Goal: Task Accomplishment & Management: Manage account settings

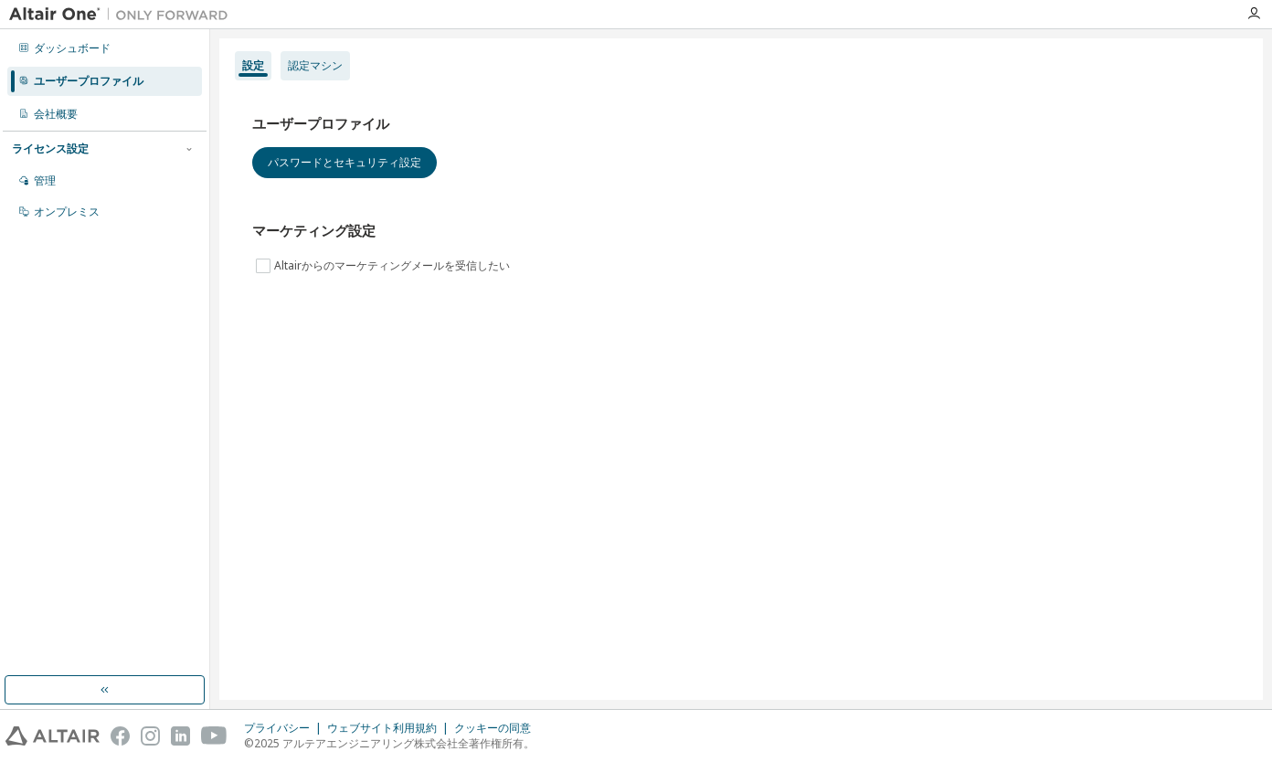
click at [330, 71] on div "認定マシン" at bounding box center [315, 65] width 55 height 15
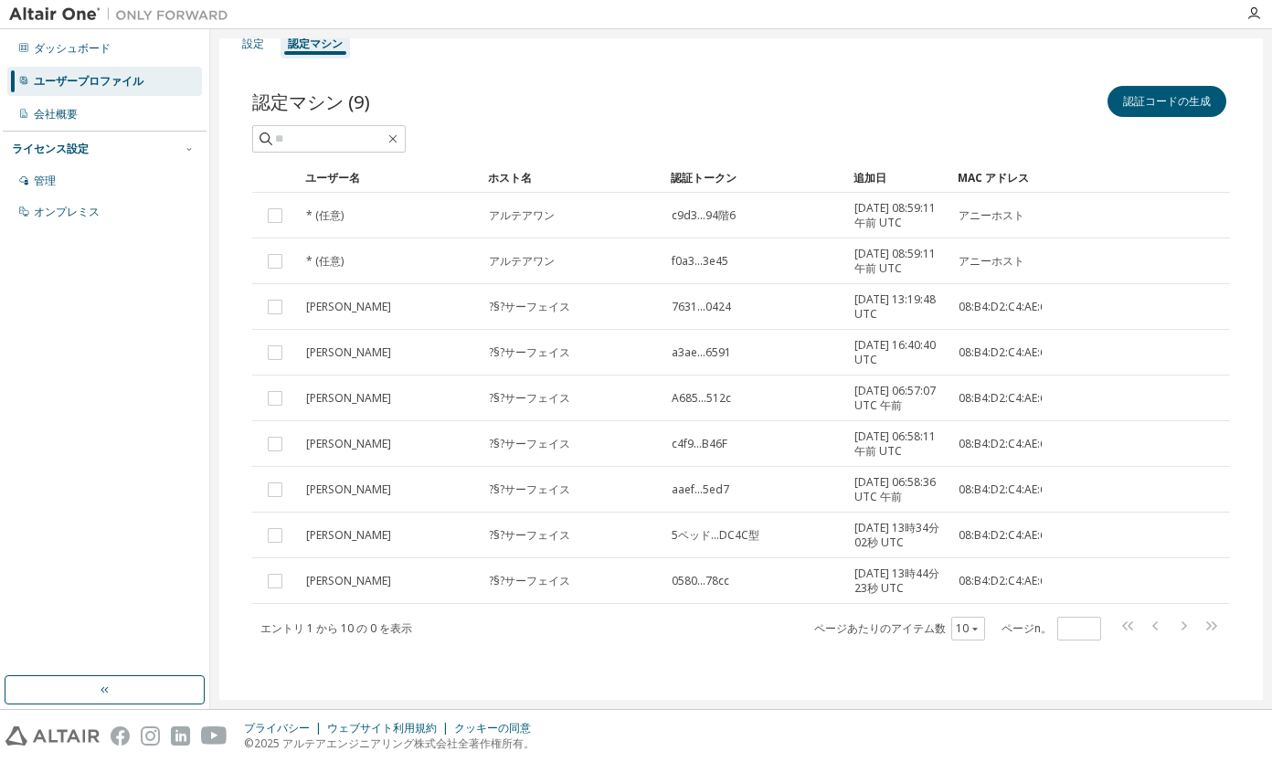
scroll to position [123, 0]
click at [554, 239] on td "アルテアワン" at bounding box center [572, 262] width 183 height 46
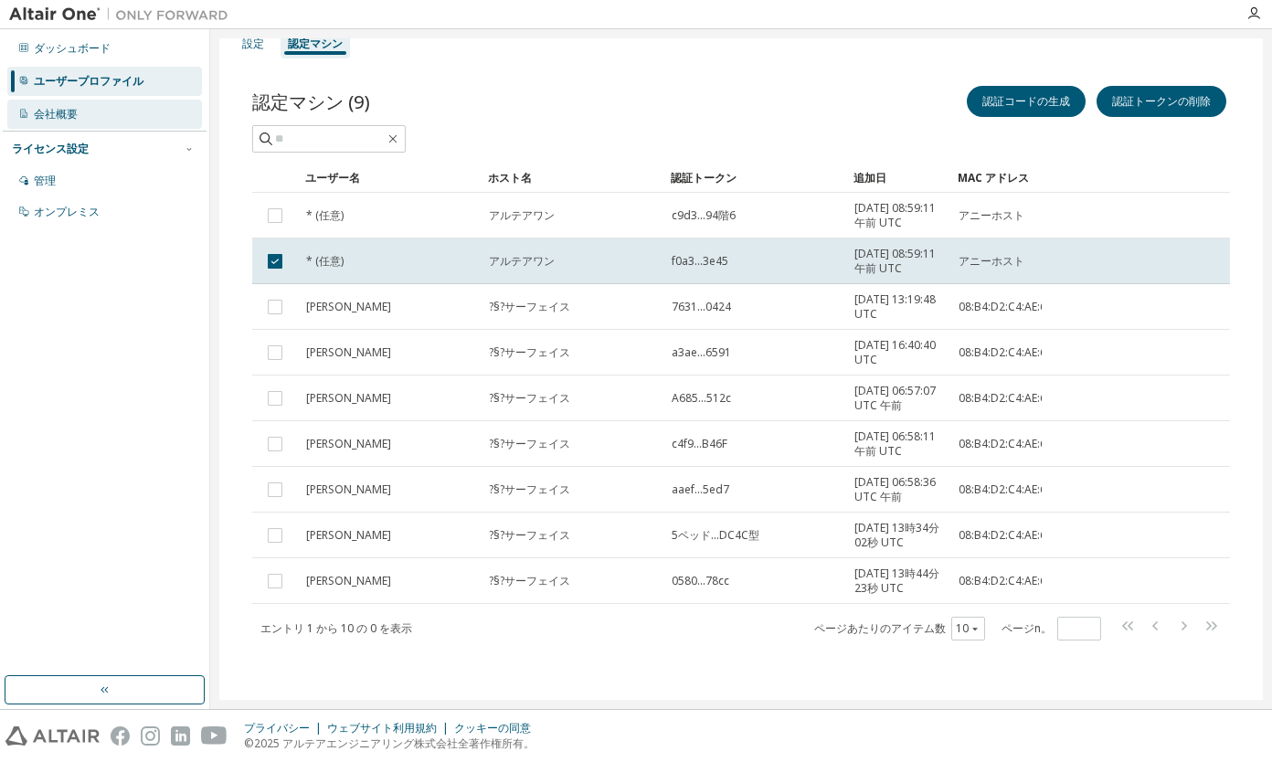
click at [90, 119] on div "会社概要" at bounding box center [104, 114] width 195 height 29
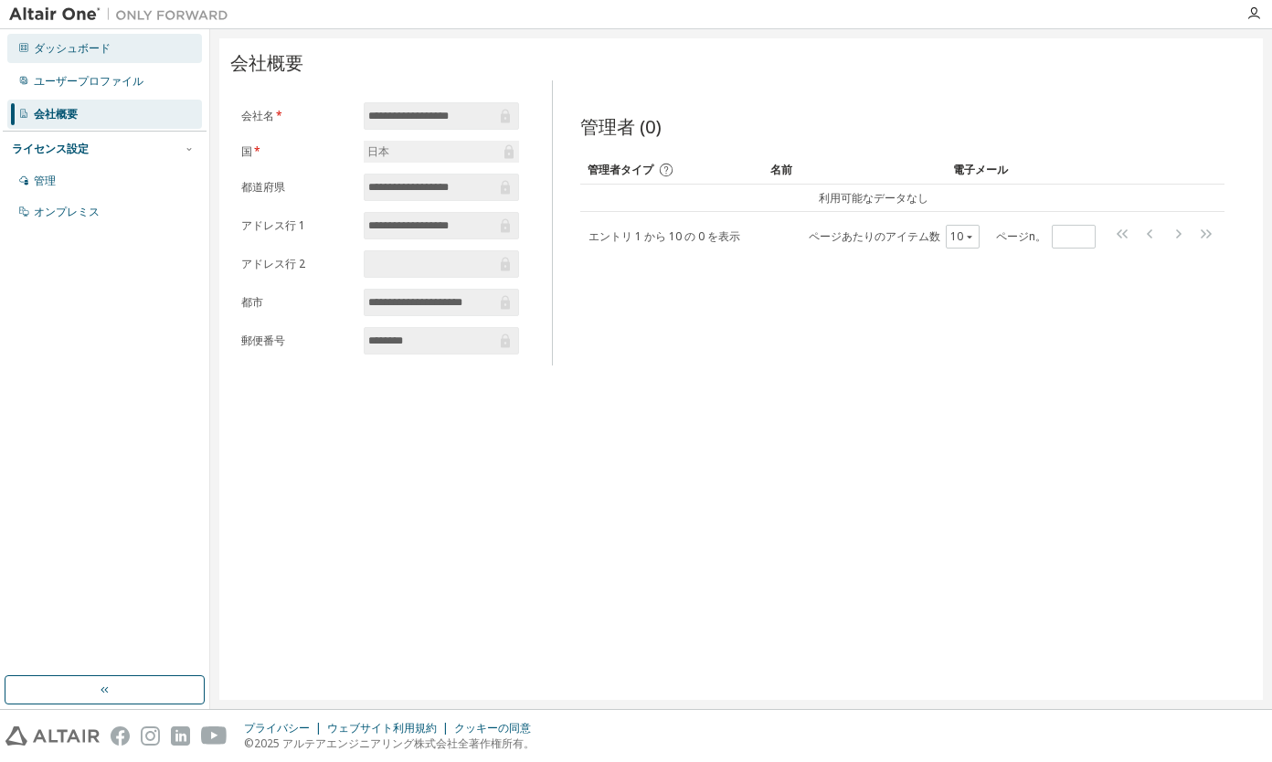
click at [59, 56] on div "ダッシュボード" at bounding box center [104, 48] width 195 height 29
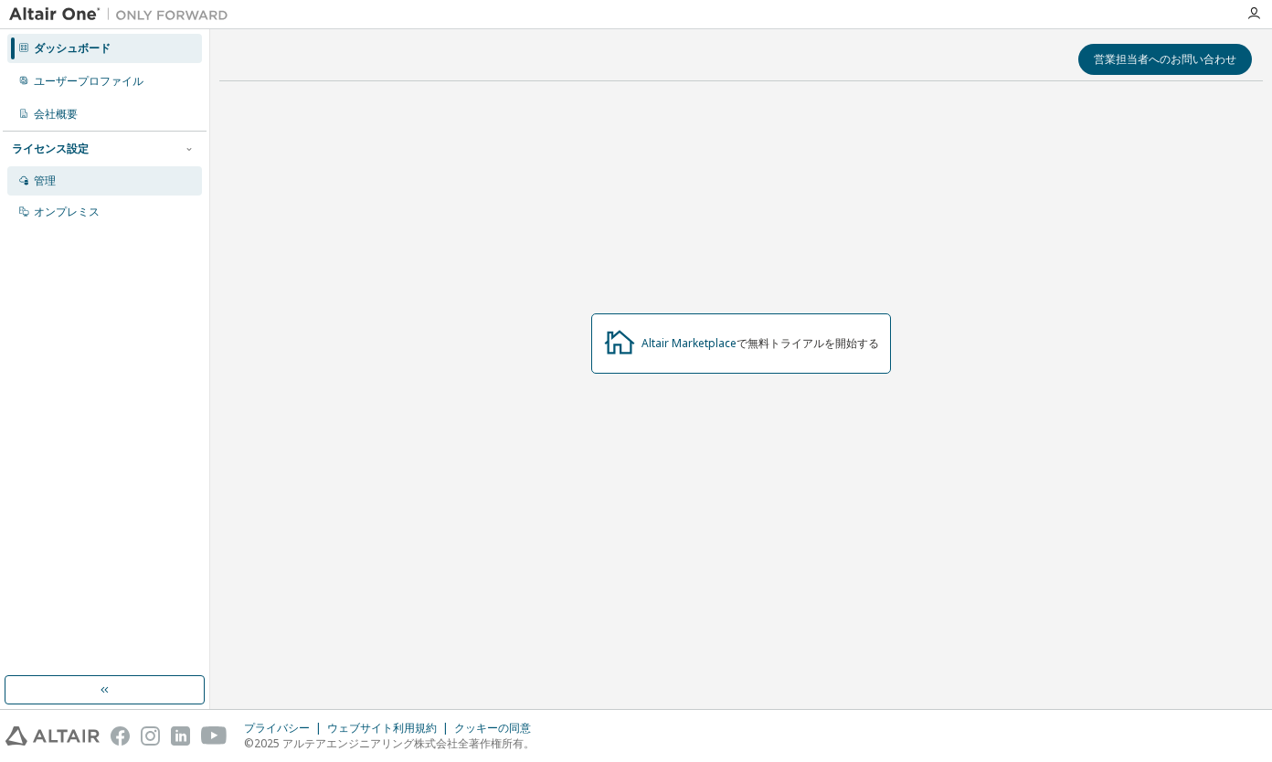
click at [62, 177] on div "管理" at bounding box center [104, 180] width 195 height 29
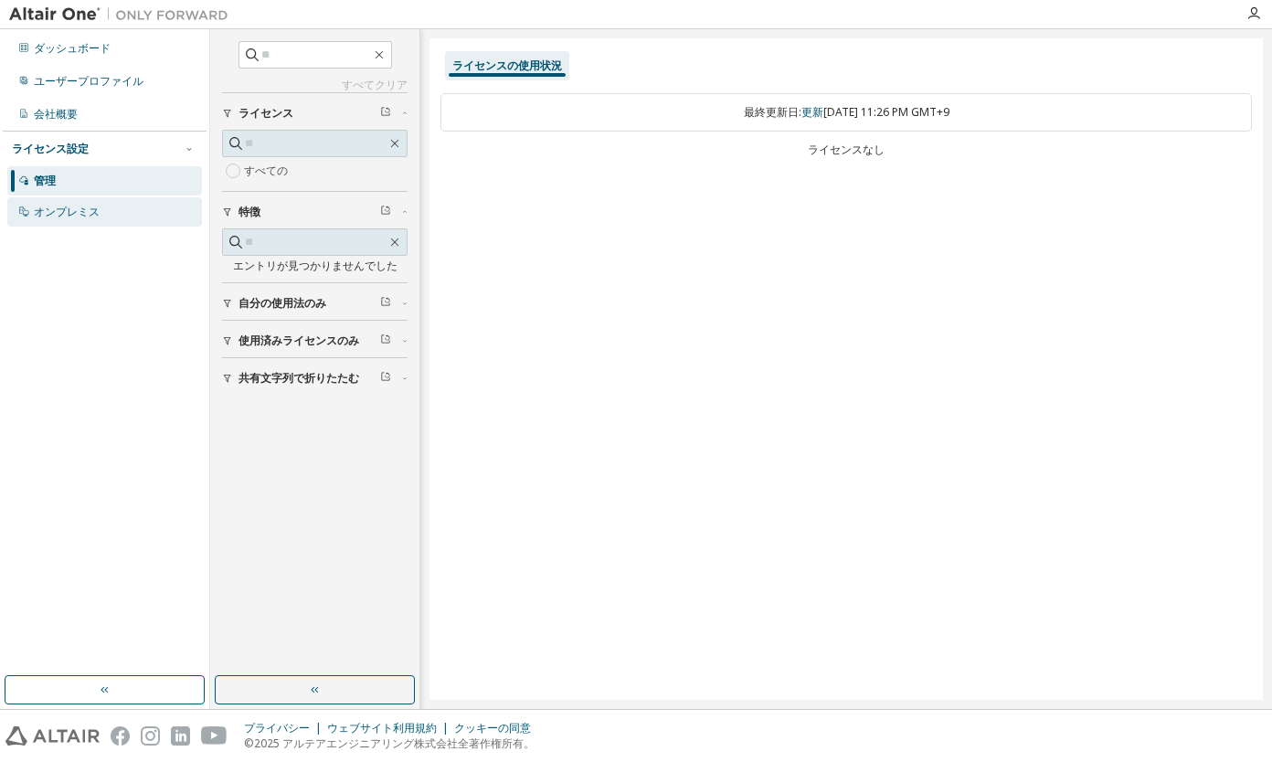
click at [65, 212] on div "オンプレミス" at bounding box center [67, 212] width 66 height 15
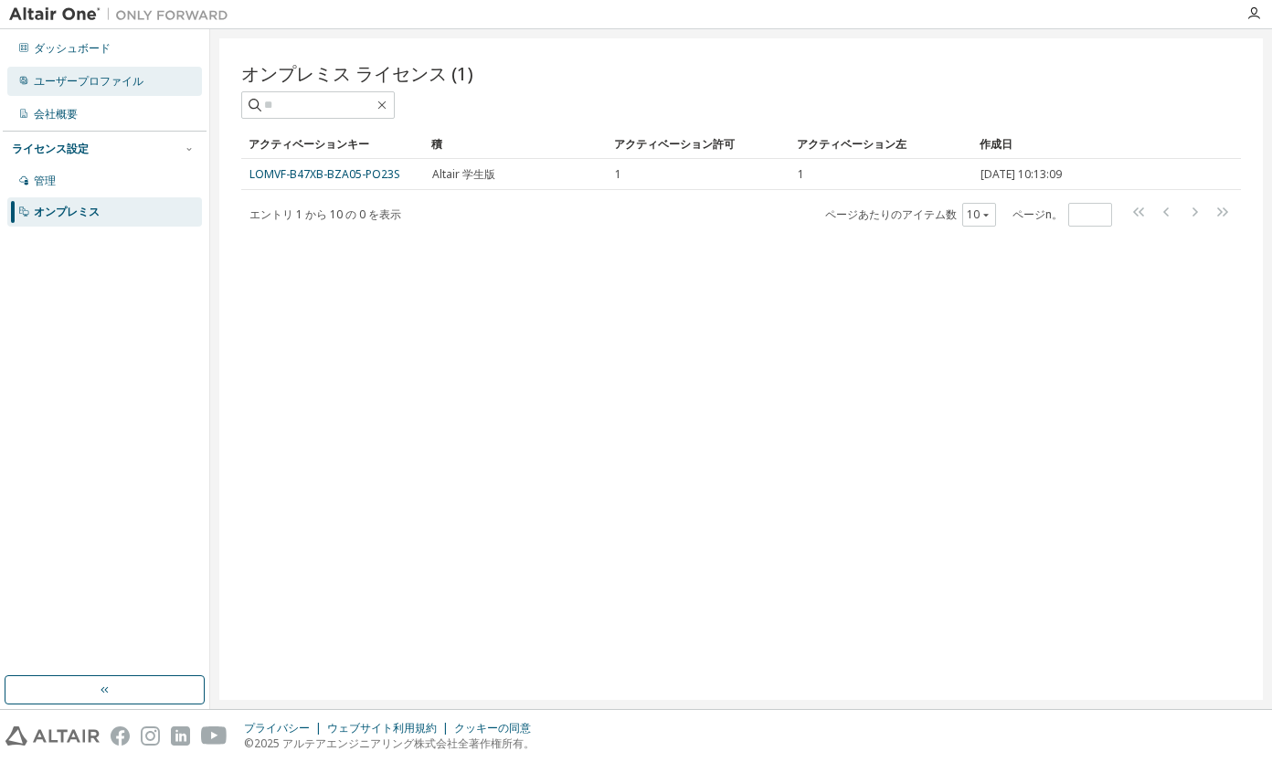
click at [94, 80] on div "ユーザープロファイル" at bounding box center [89, 81] width 110 height 15
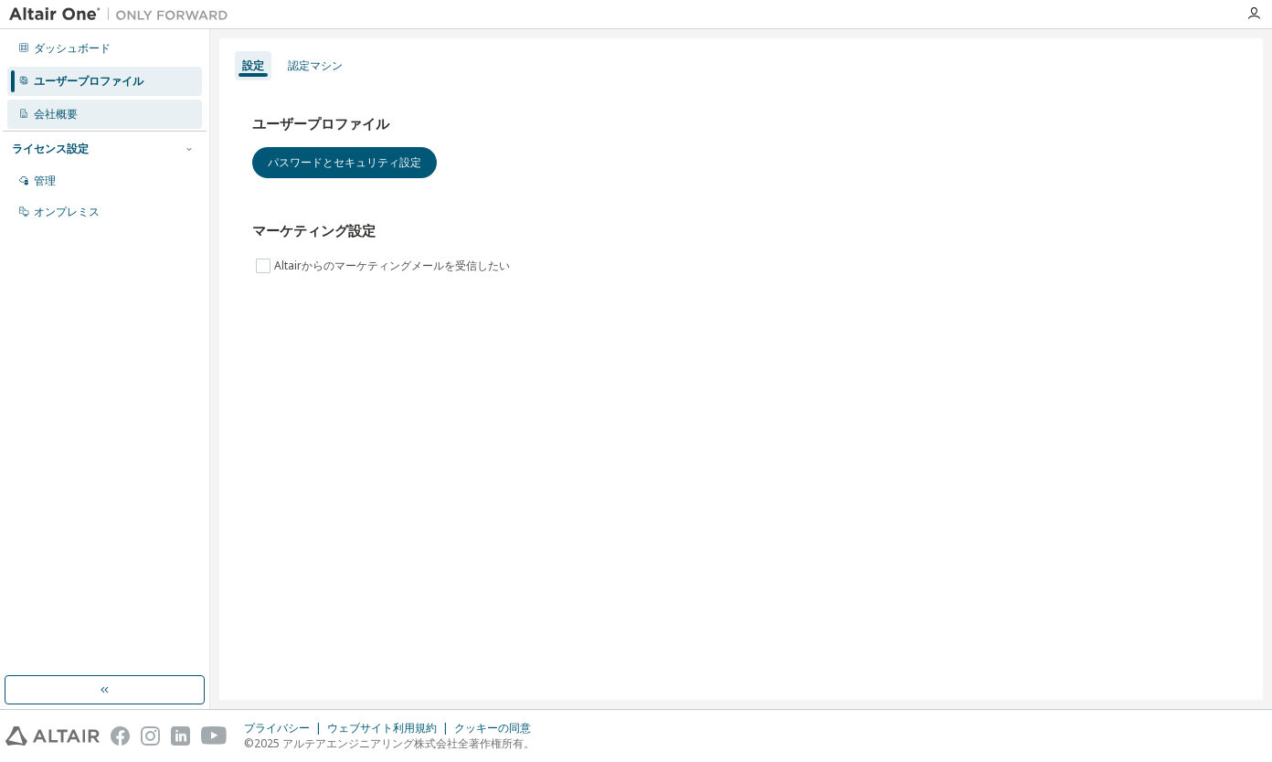
click at [76, 128] on div "会社概要" at bounding box center [104, 114] width 195 height 29
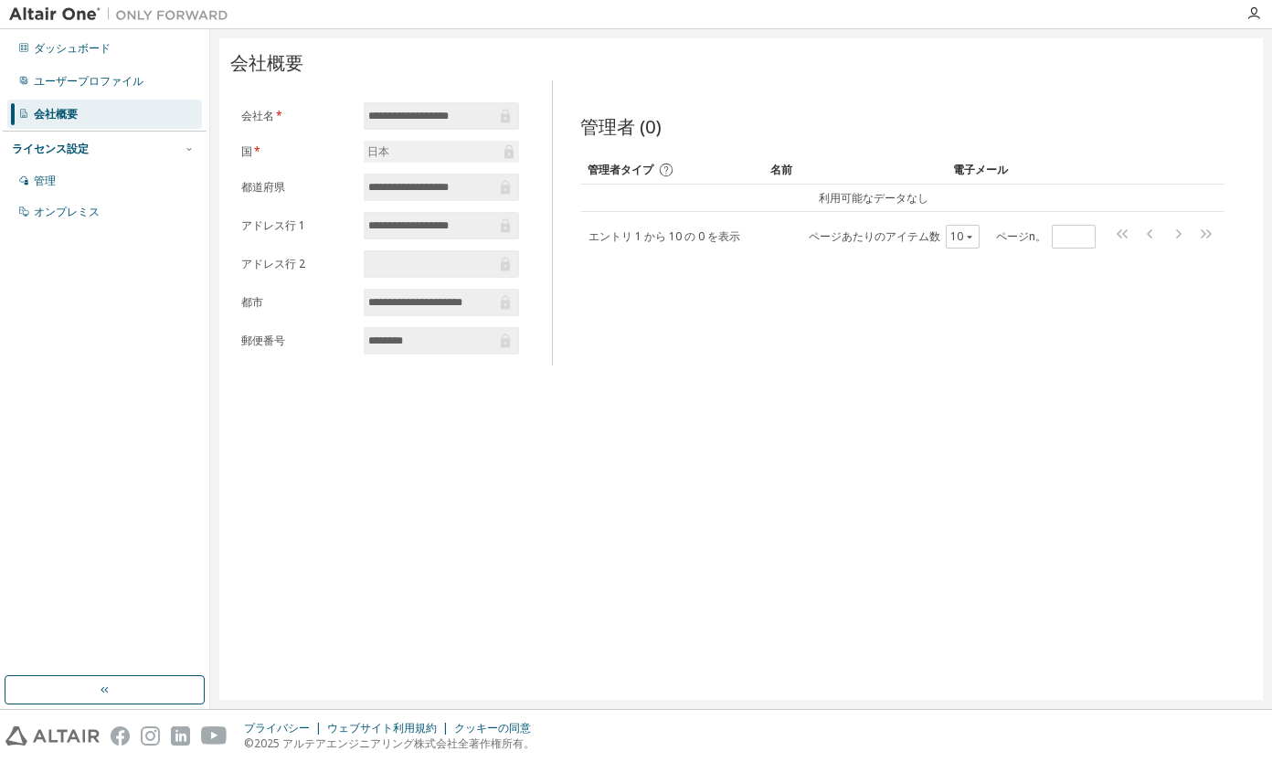
click at [142, 153] on div "ライセンス設定" at bounding box center [105, 149] width 186 height 16
click at [143, 145] on div "ライセンス設定" at bounding box center [105, 149] width 186 height 16
click at [110, 75] on div "ユーザープロファイル" at bounding box center [89, 81] width 110 height 15
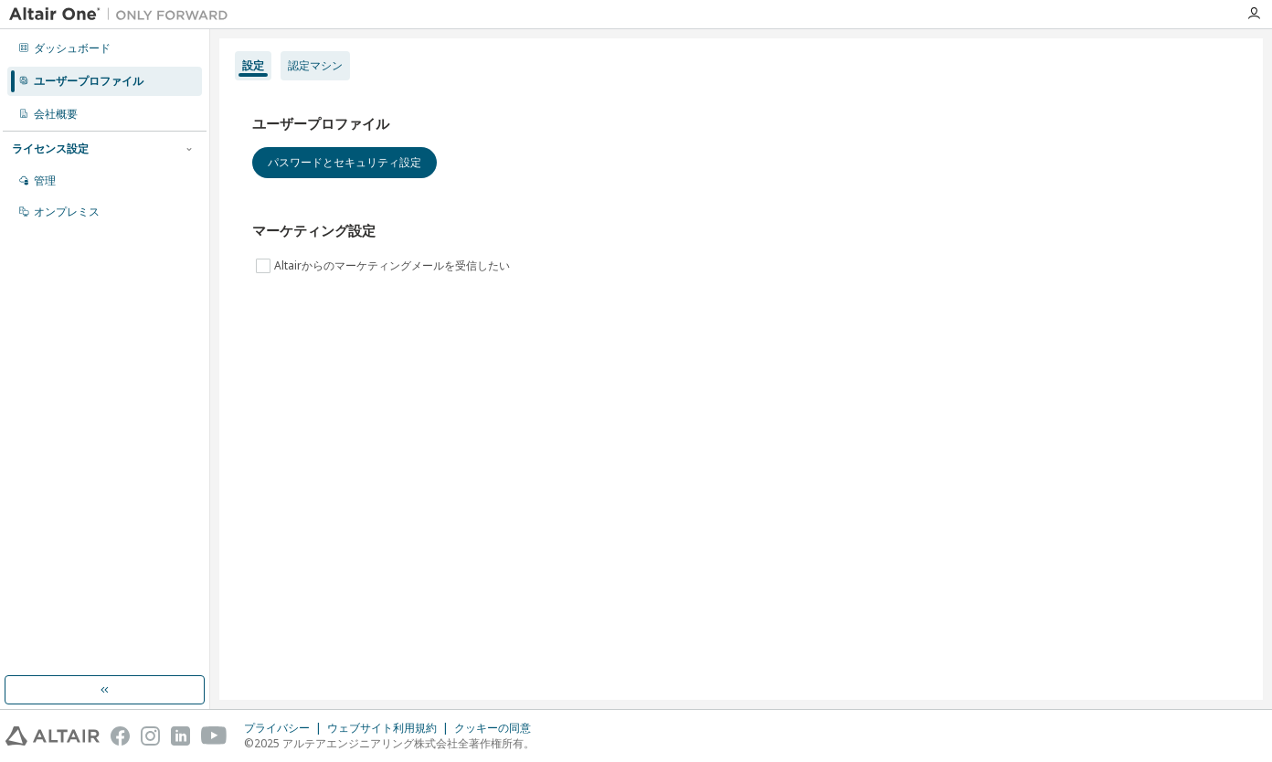
click at [313, 62] on div "認定マシン" at bounding box center [315, 65] width 55 height 15
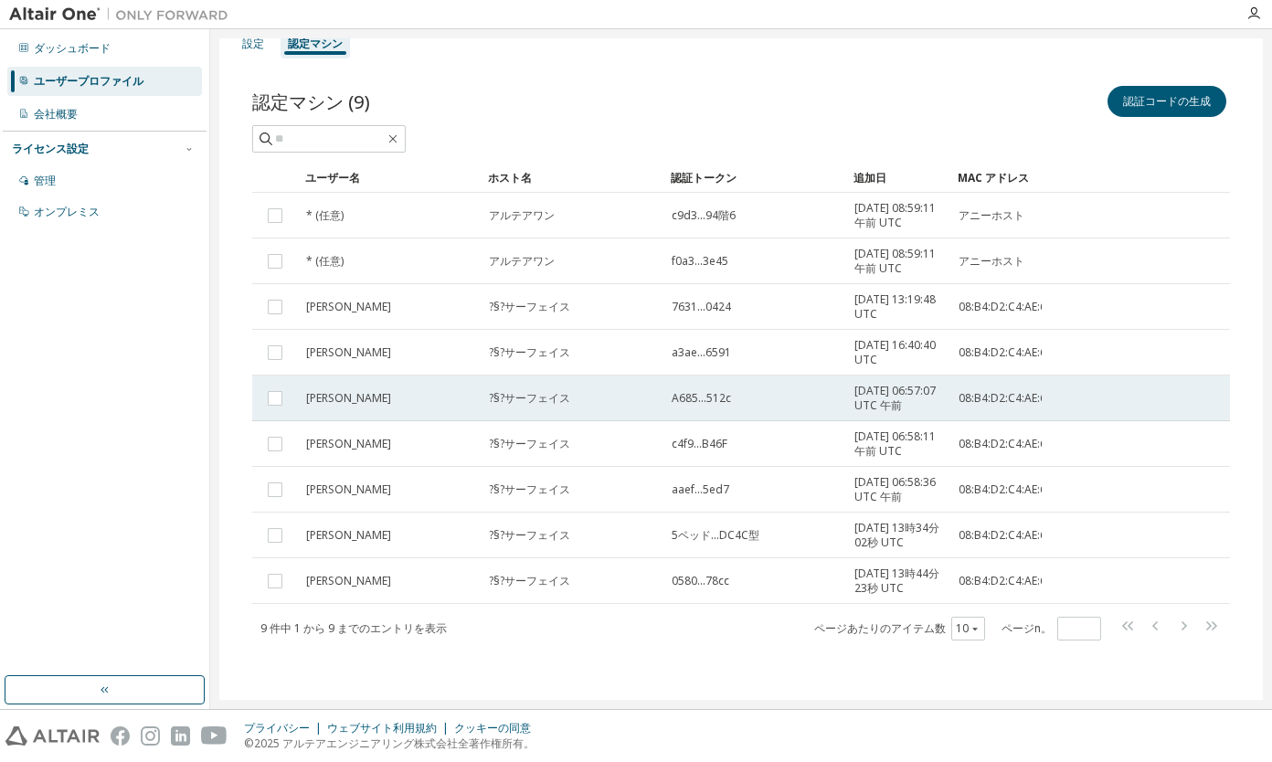
scroll to position [61, 0]
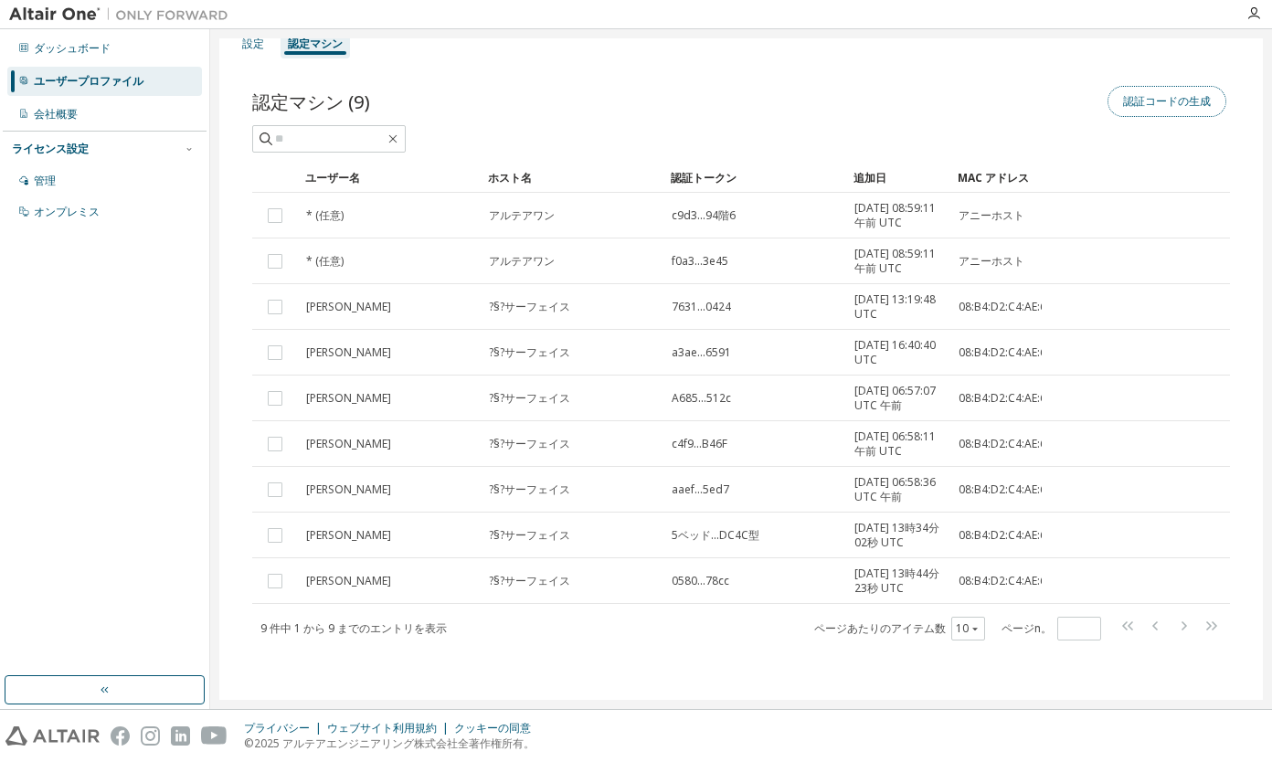
click at [1155, 86] on button "認証コードの生成" at bounding box center [1167, 101] width 119 height 31
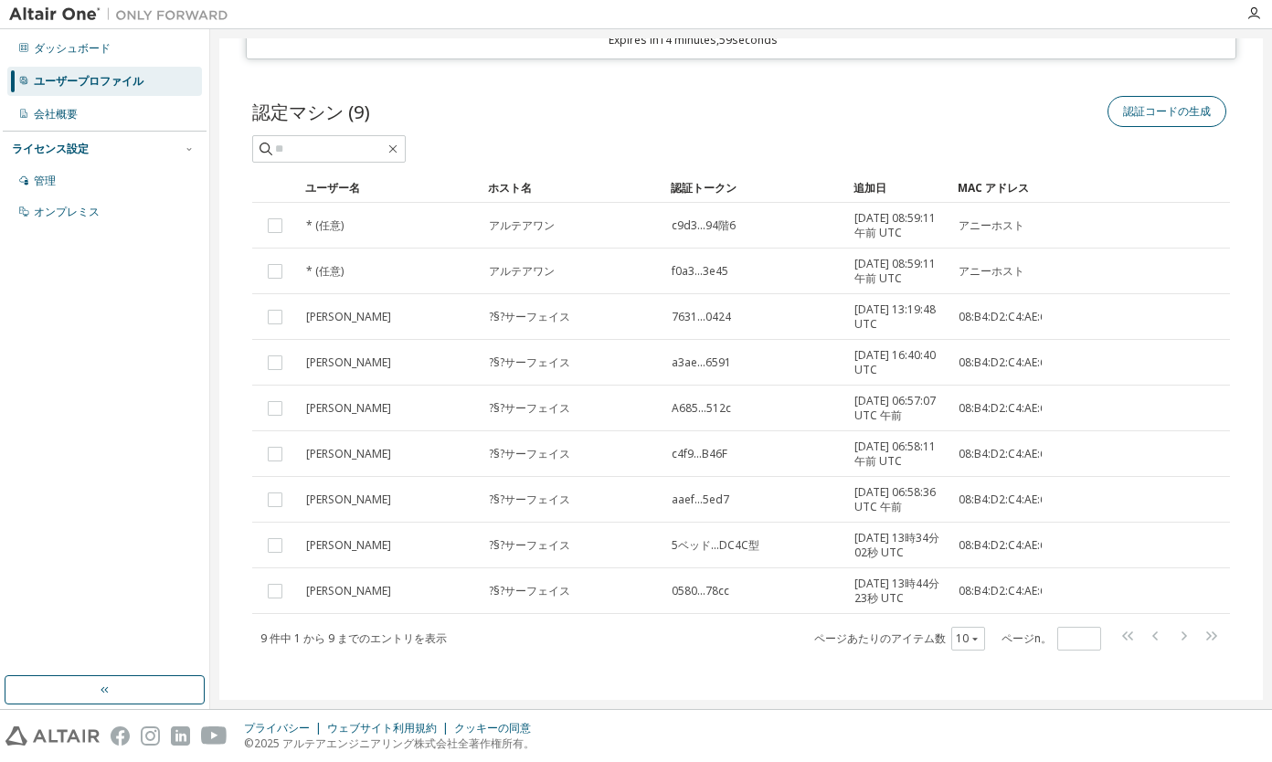
scroll to position [177, 0]
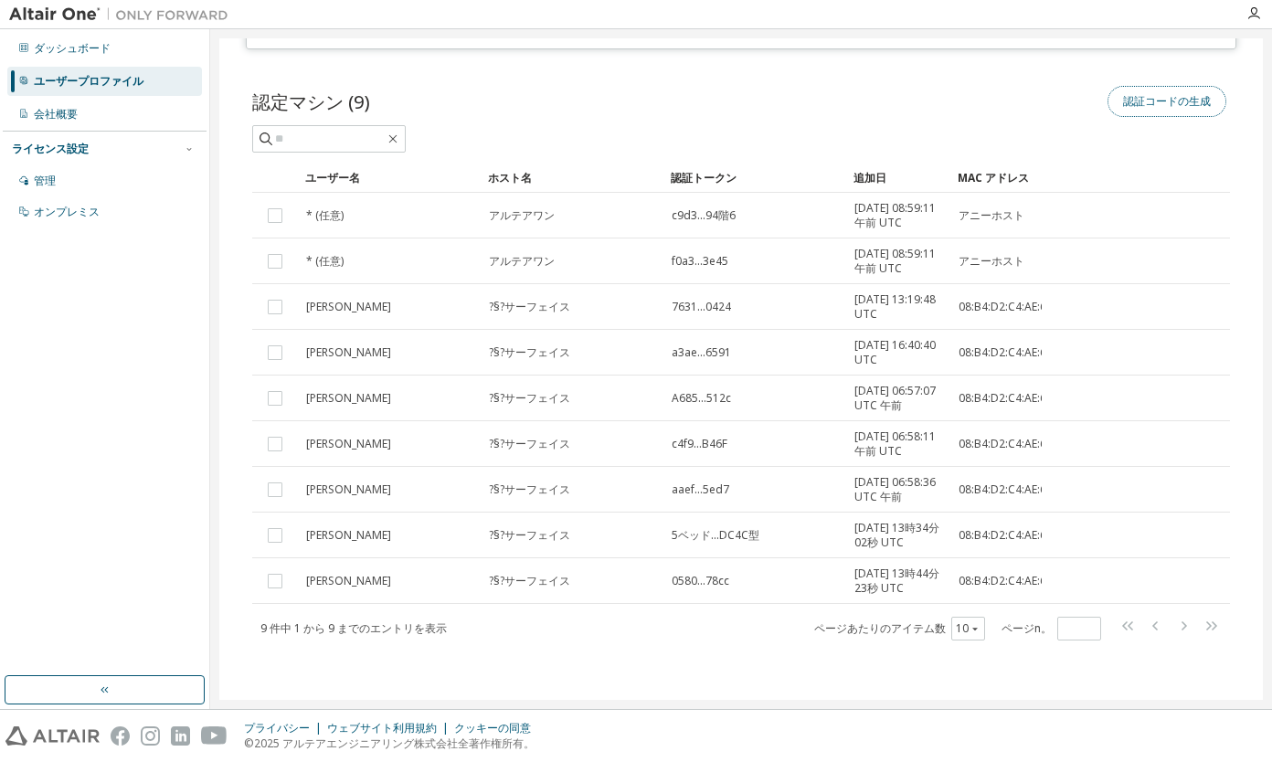
click at [1138, 86] on button "認証コードの生成" at bounding box center [1167, 101] width 119 height 31
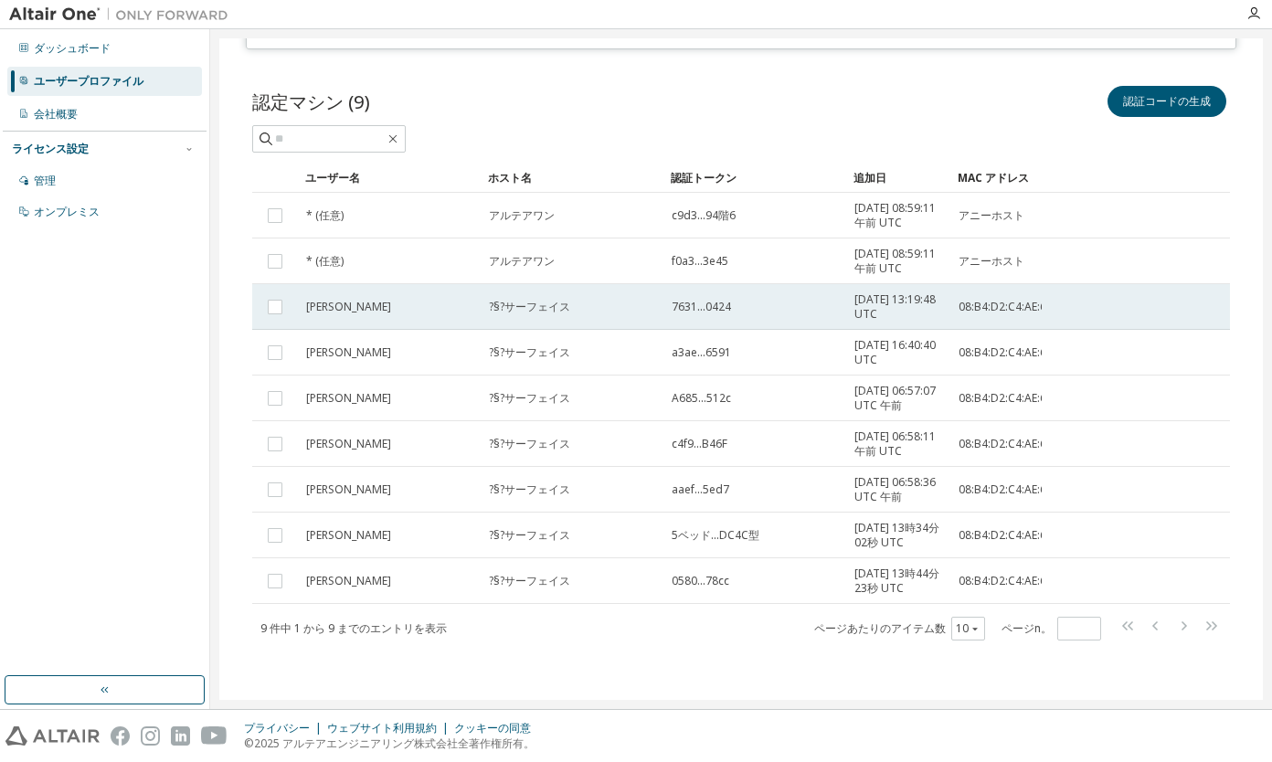
scroll to position [0, 0]
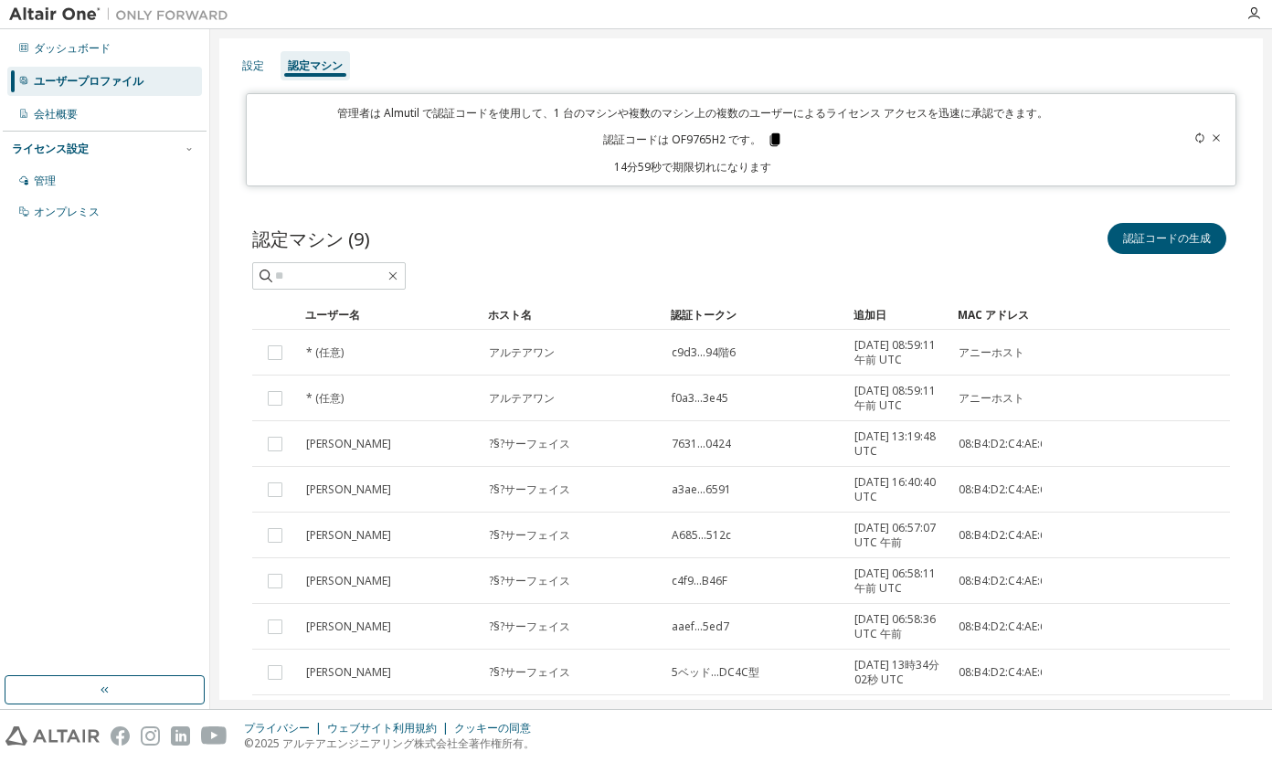
click at [770, 139] on icon at bounding box center [774, 139] width 10 height 13
click at [1211, 135] on icon at bounding box center [1216, 138] width 11 height 11
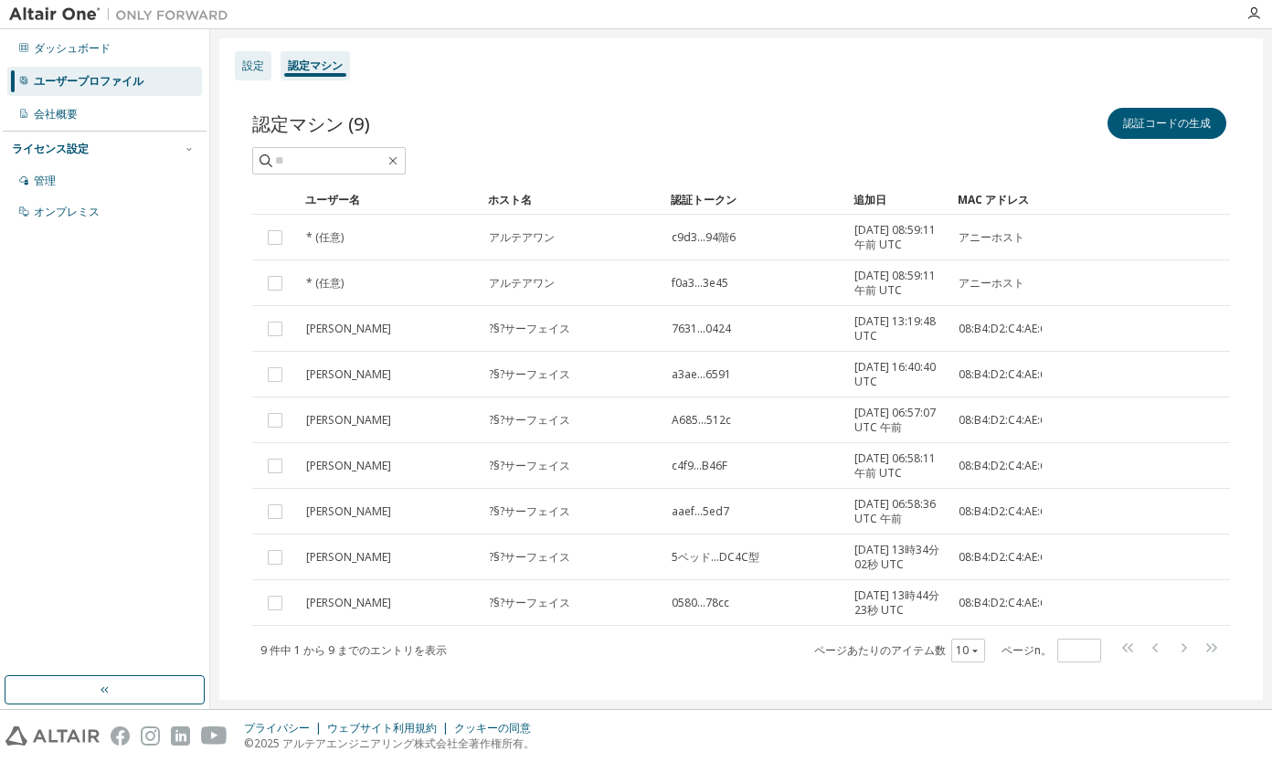
click at [258, 68] on div "設定" at bounding box center [253, 65] width 22 height 15
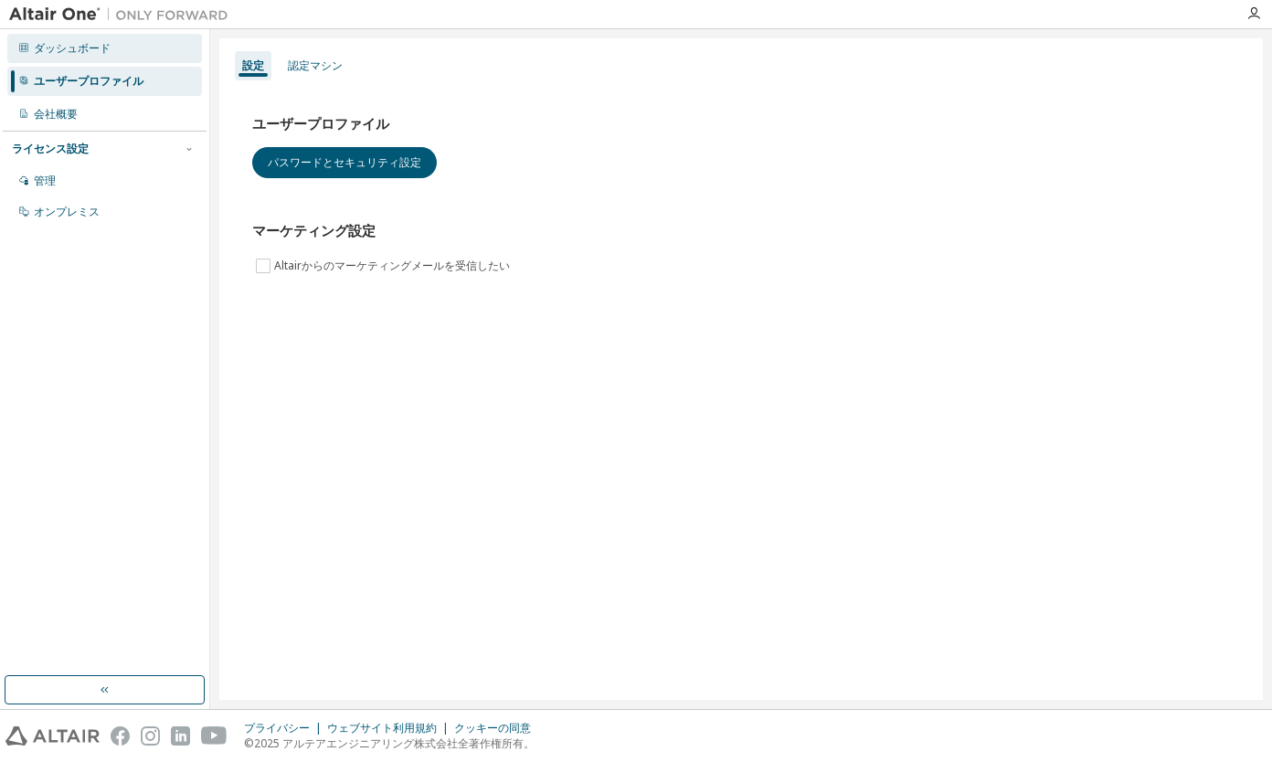
click at [86, 47] on div "ダッシュボード" at bounding box center [72, 48] width 77 height 15
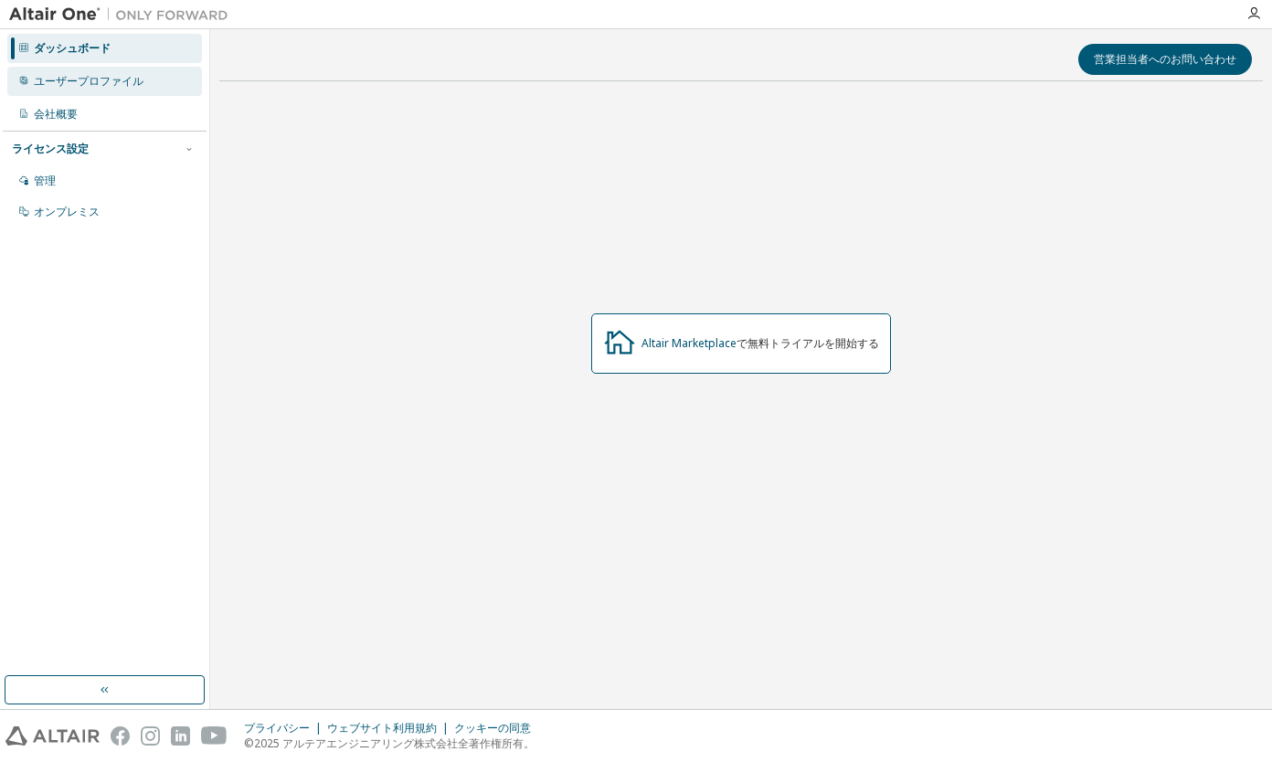
click at [64, 90] on div "ユーザープロファイル" at bounding box center [104, 81] width 195 height 29
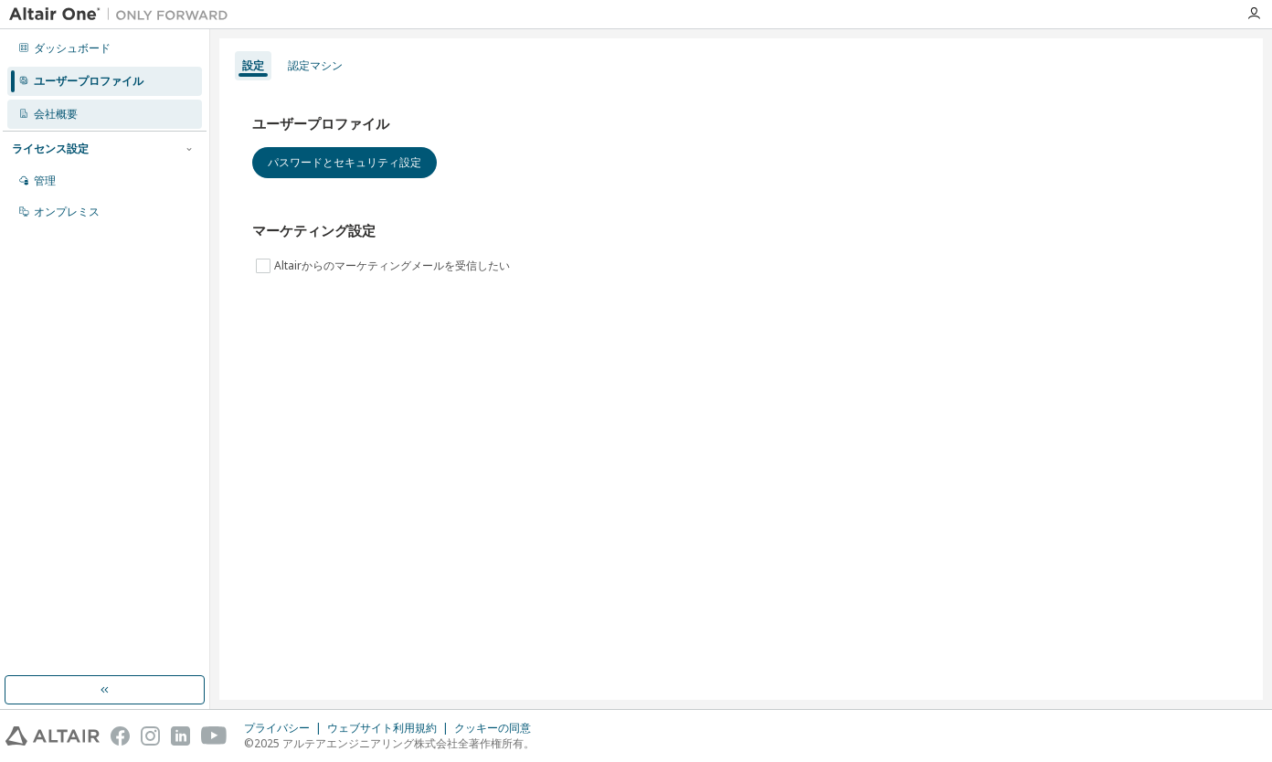
click at [63, 111] on div "会社概要" at bounding box center [56, 114] width 44 height 15
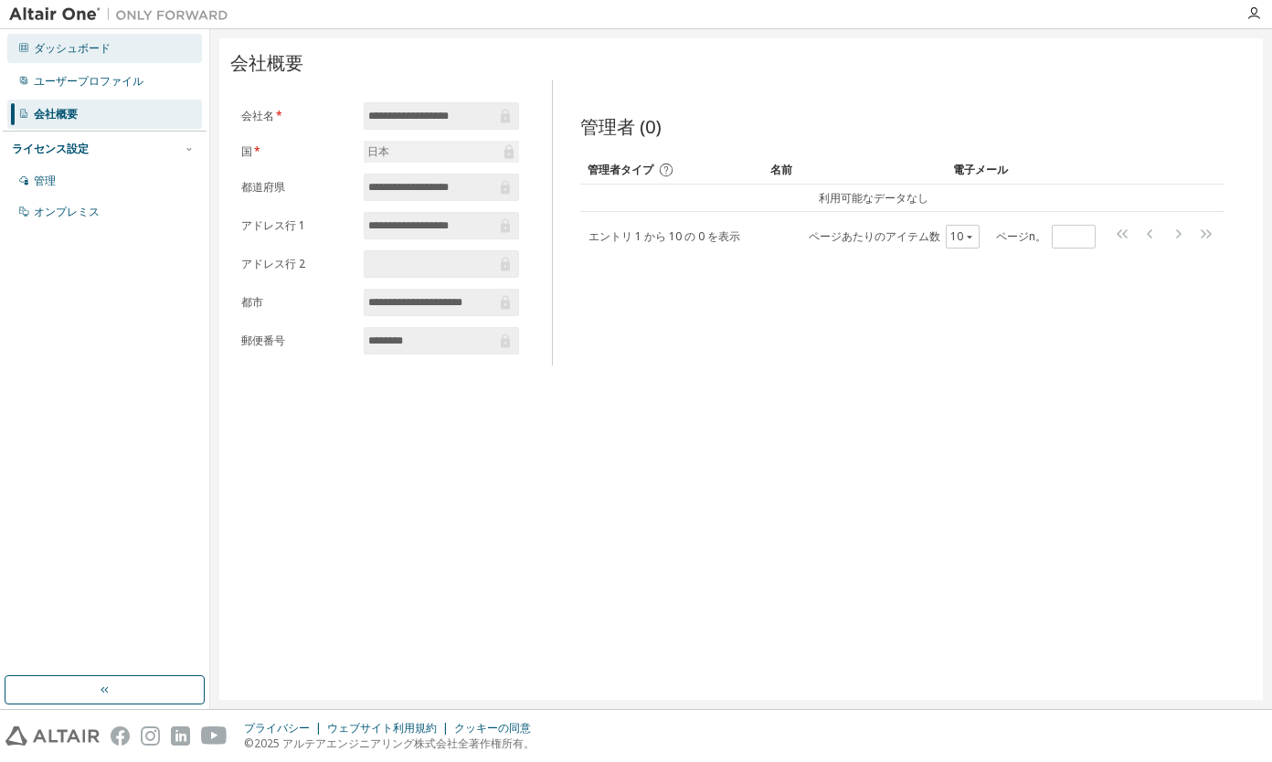
click at [90, 50] on div "ダッシュボード" at bounding box center [72, 48] width 77 height 15
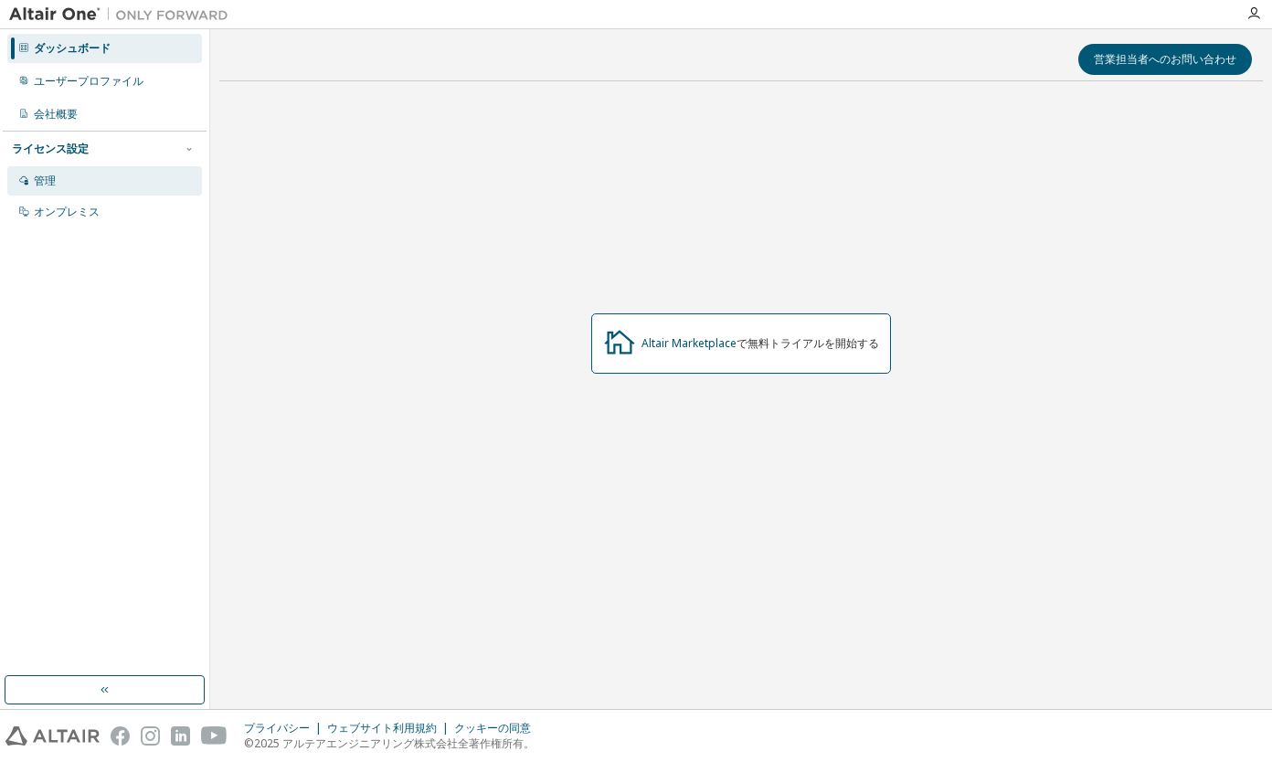
click at [78, 180] on div "管理" at bounding box center [104, 180] width 195 height 29
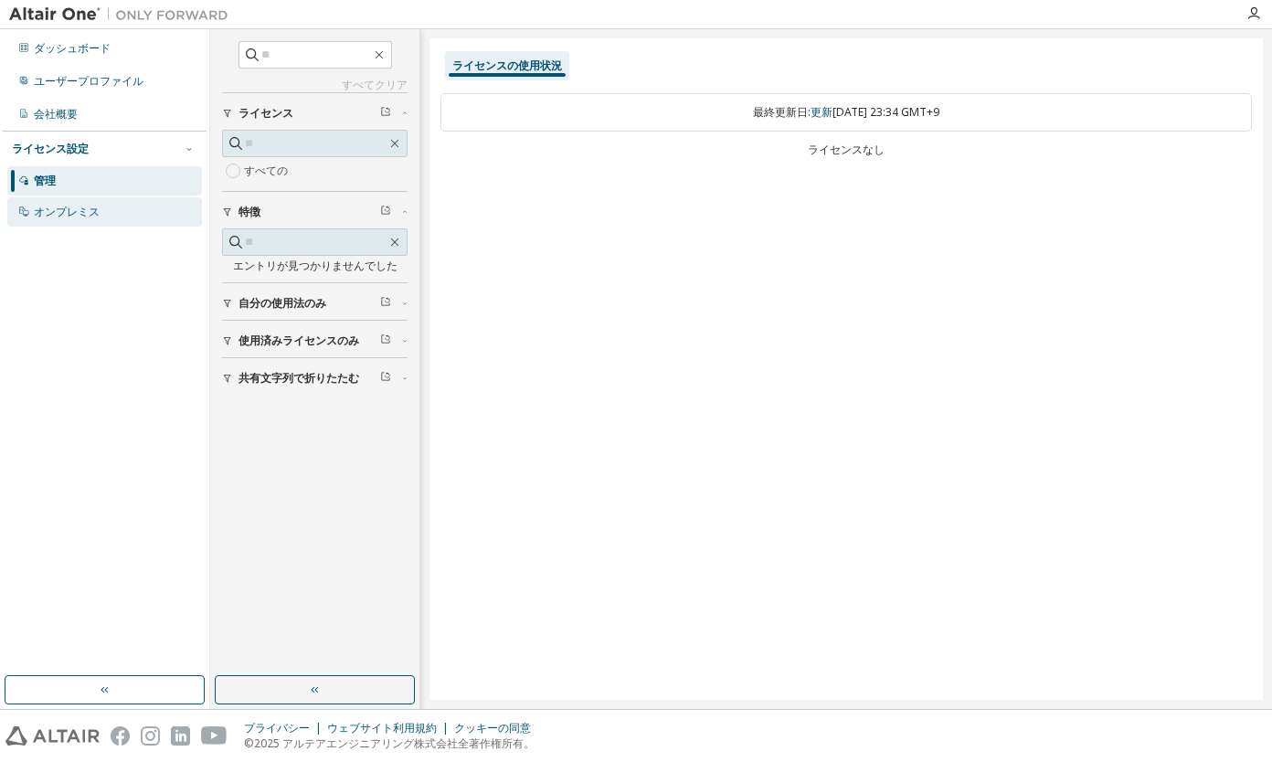
click at [76, 203] on div "オンプレミス" at bounding box center [104, 211] width 195 height 29
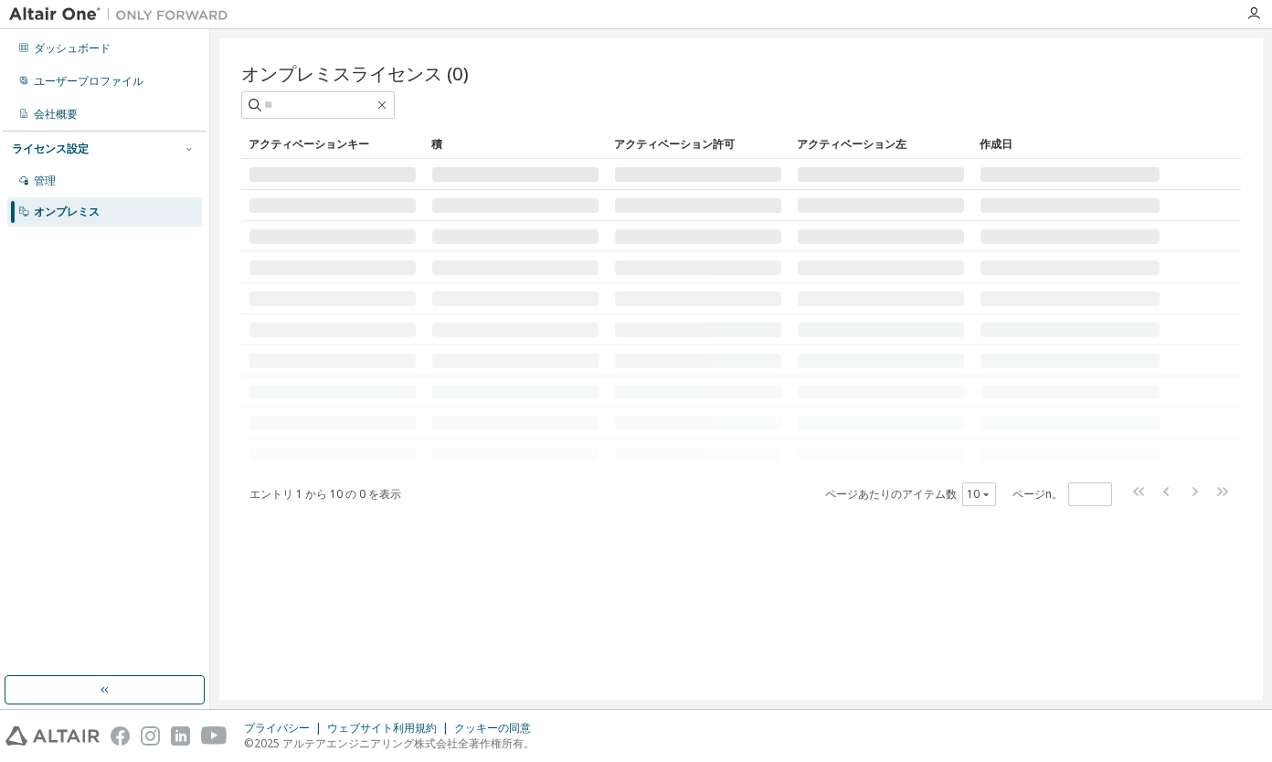
click at [76, 203] on div "オンプレミス" at bounding box center [104, 211] width 195 height 29
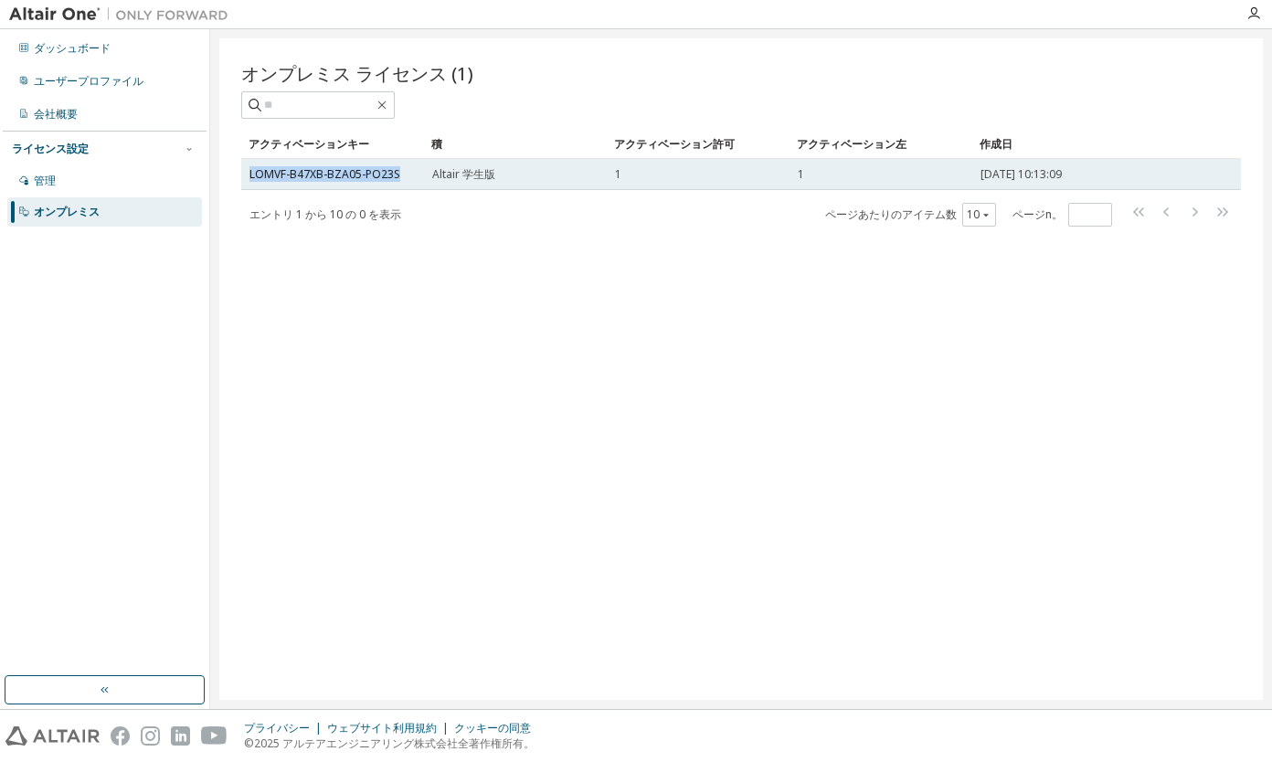
drag, startPoint x: 250, startPoint y: 171, endPoint x: 398, endPoint y: 168, distance: 147.1
click at [398, 168] on div "LOMVF-B47XB-BZA05-PO23S" at bounding box center [332, 174] width 166 height 15
copy link "LOMVF-B47XB-BZA05-PO23S"
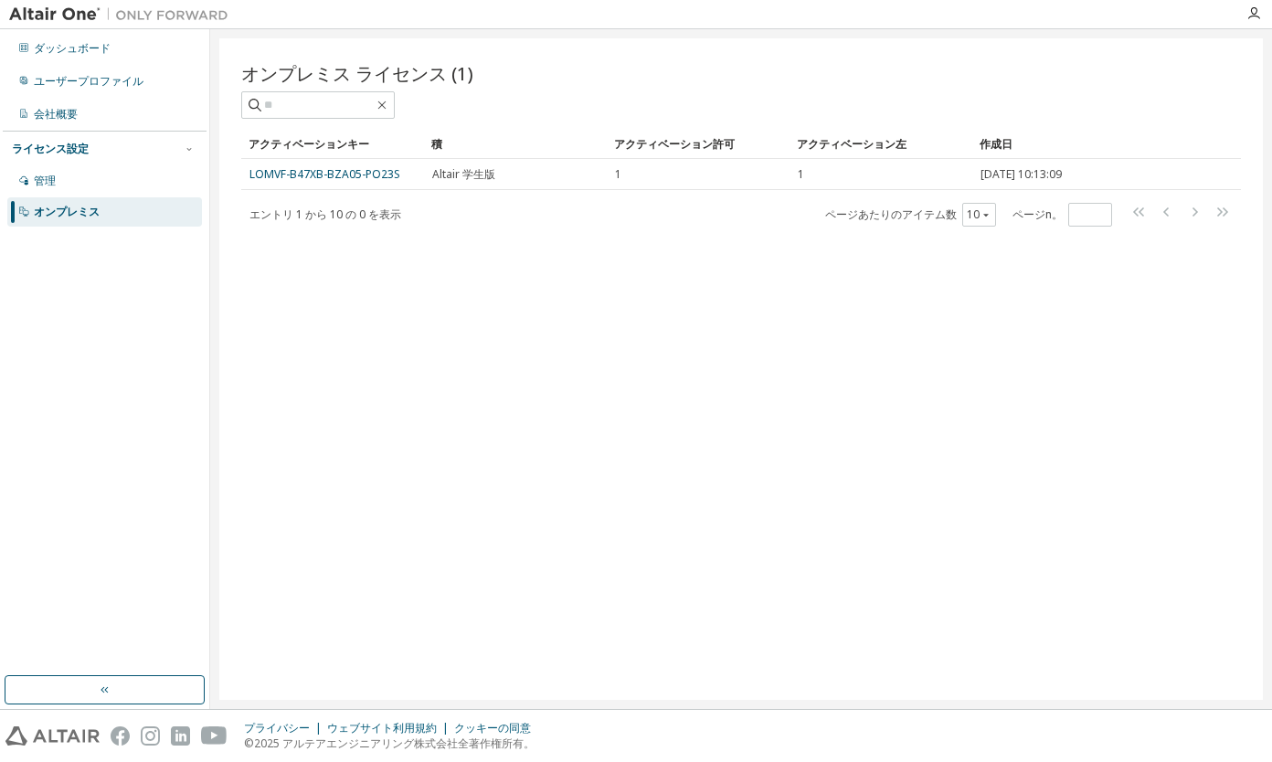
click at [467, 229] on div "オンプレミス ライセンス (1) Clear Load Save Save As Field Operator Value Select filter Sel…" at bounding box center [741, 369] width 1044 height 662
click at [1103, 134] on div "作成日" at bounding box center [1070, 144] width 181 height 29
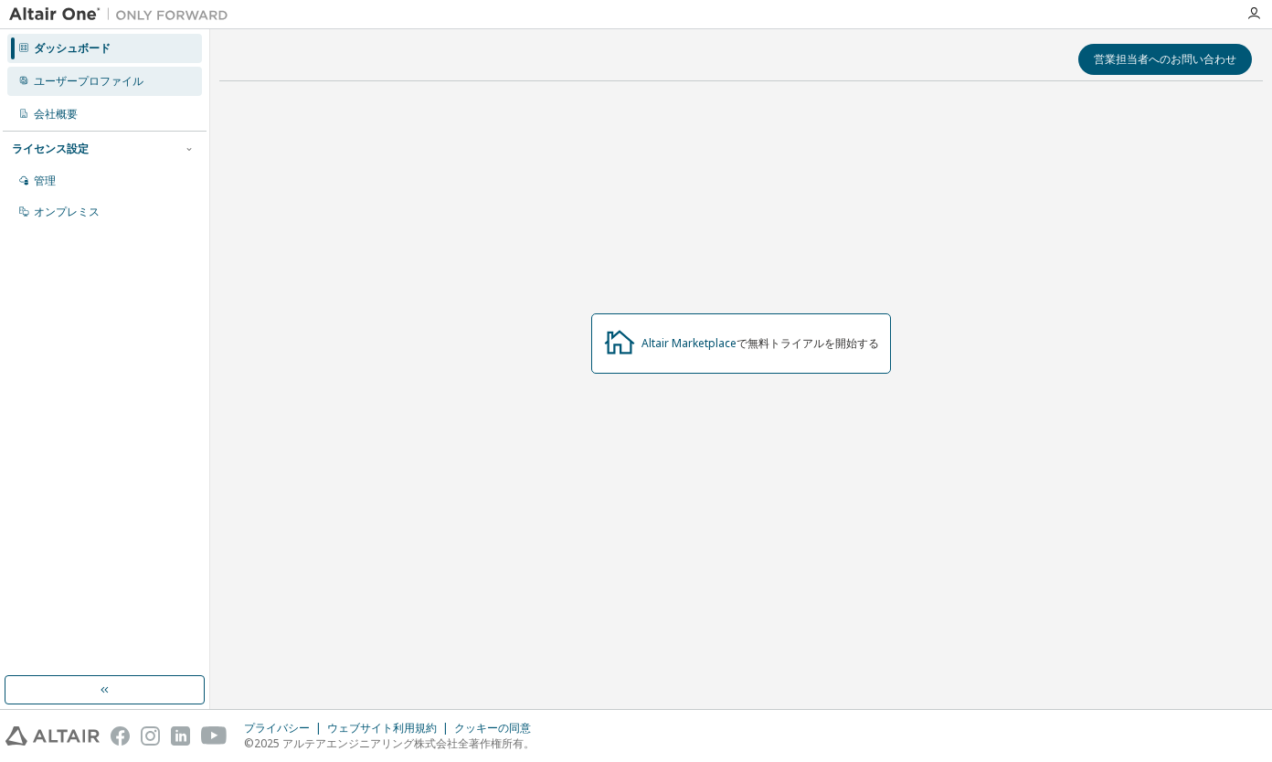
click at [78, 82] on div "ユーザープロファイル" at bounding box center [89, 81] width 110 height 15
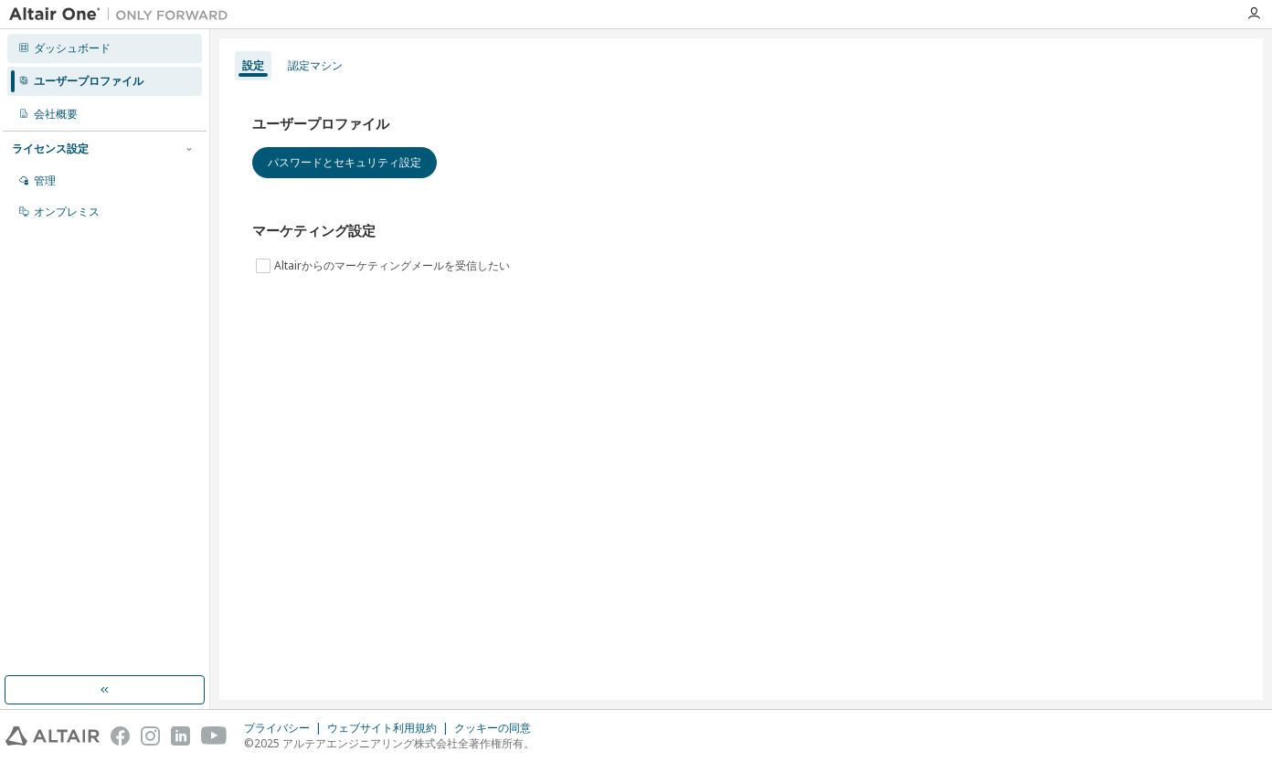
click at [80, 48] on div "ダッシュボード" at bounding box center [72, 48] width 77 height 15
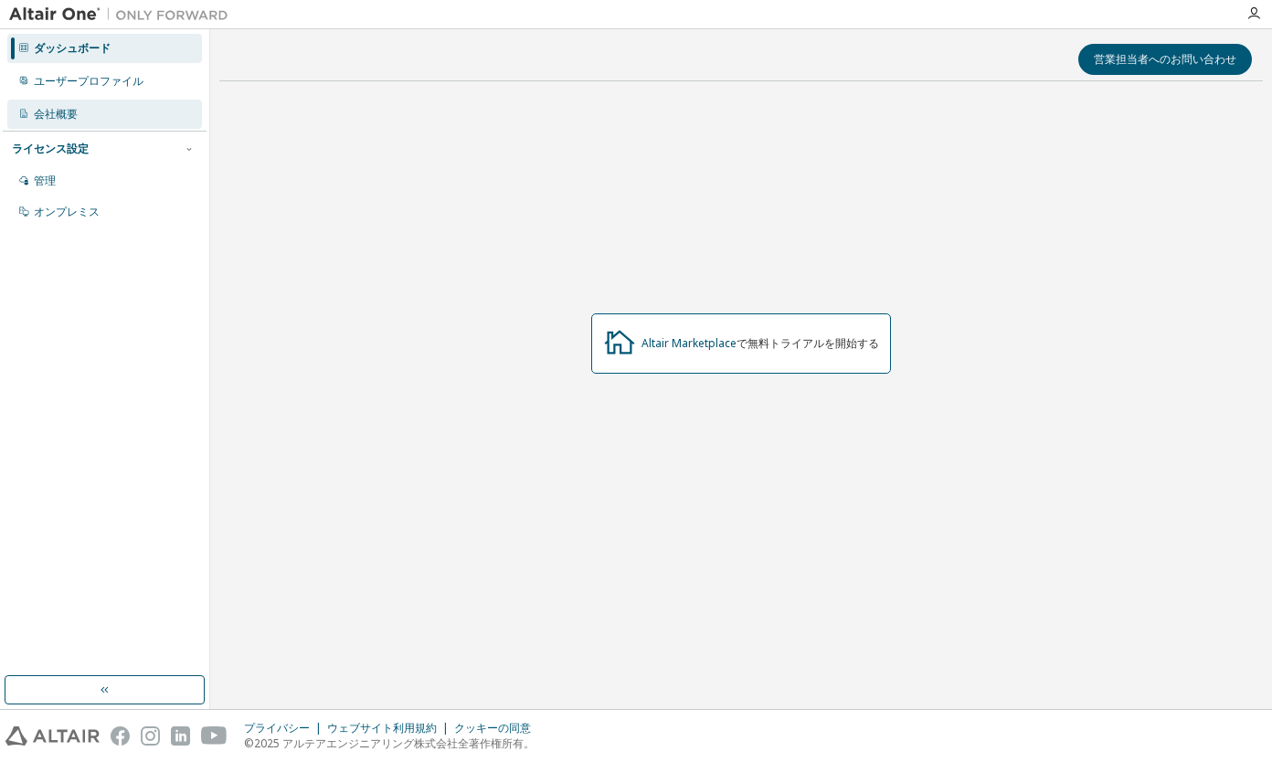
click at [63, 108] on div "会社概要" at bounding box center [56, 114] width 44 height 15
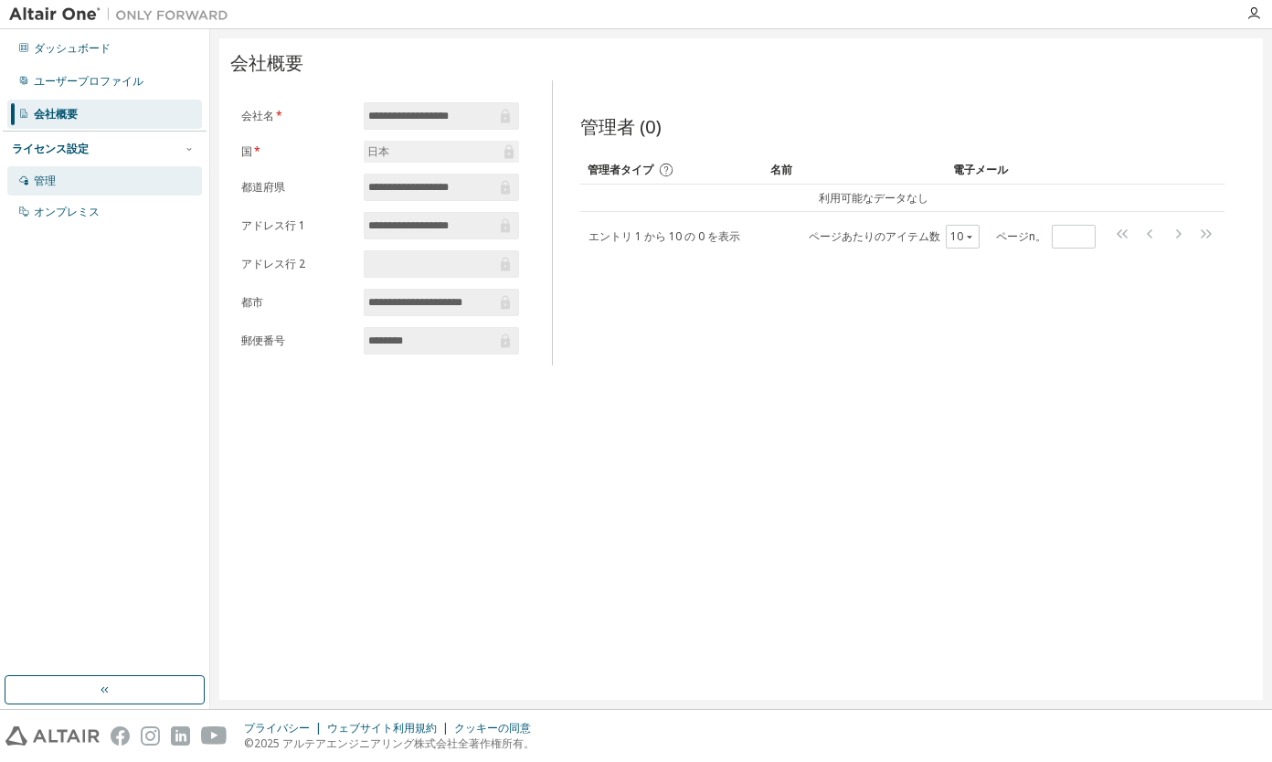
click at [54, 179] on div "管理" at bounding box center [45, 181] width 22 height 15
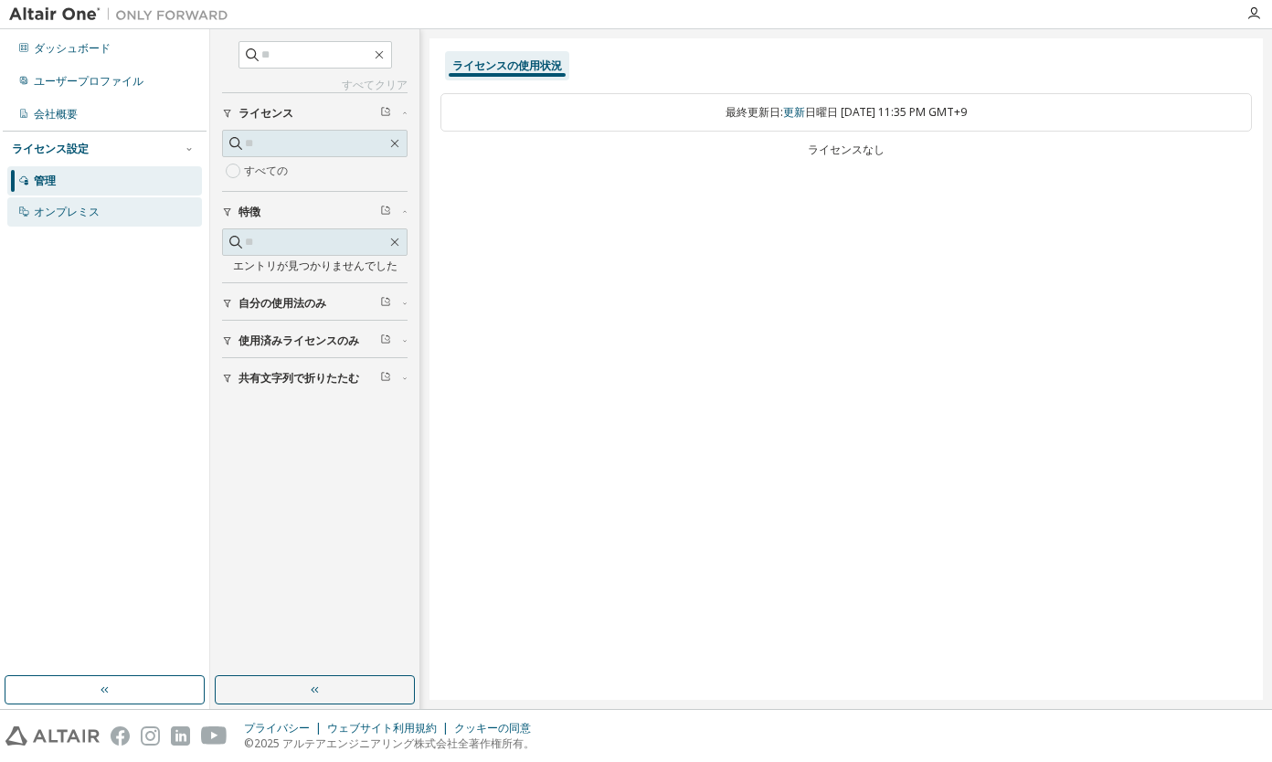
click at [55, 207] on div "オンプレミス" at bounding box center [67, 212] width 66 height 15
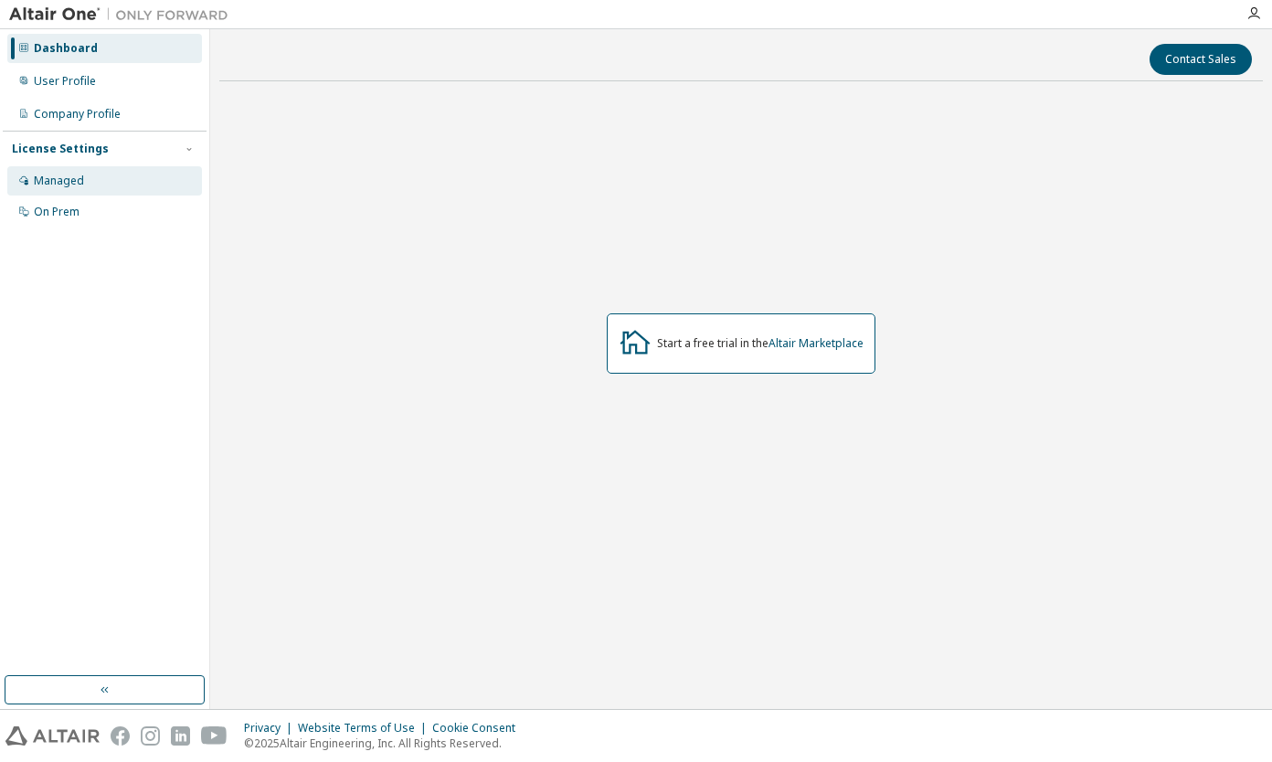
click at [101, 180] on div "Managed" at bounding box center [104, 180] width 195 height 29
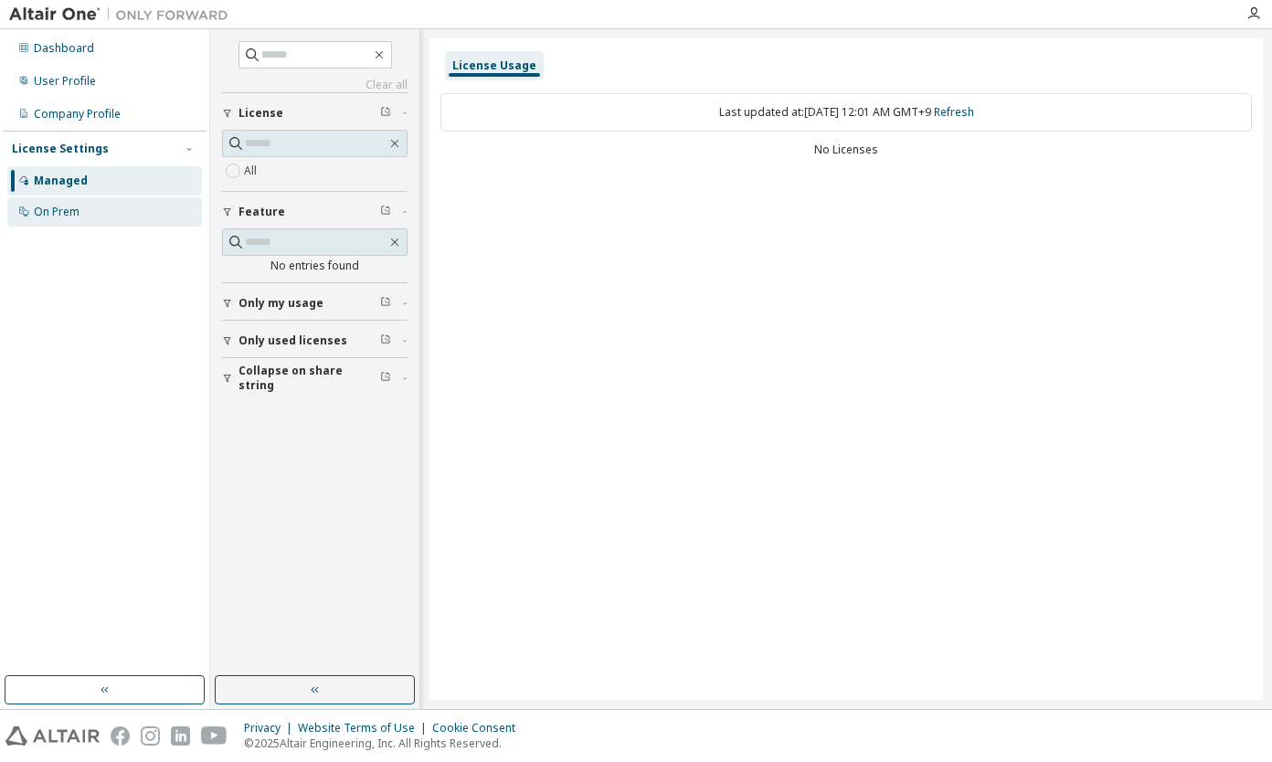
click at [136, 217] on div "On Prem" at bounding box center [104, 211] width 195 height 29
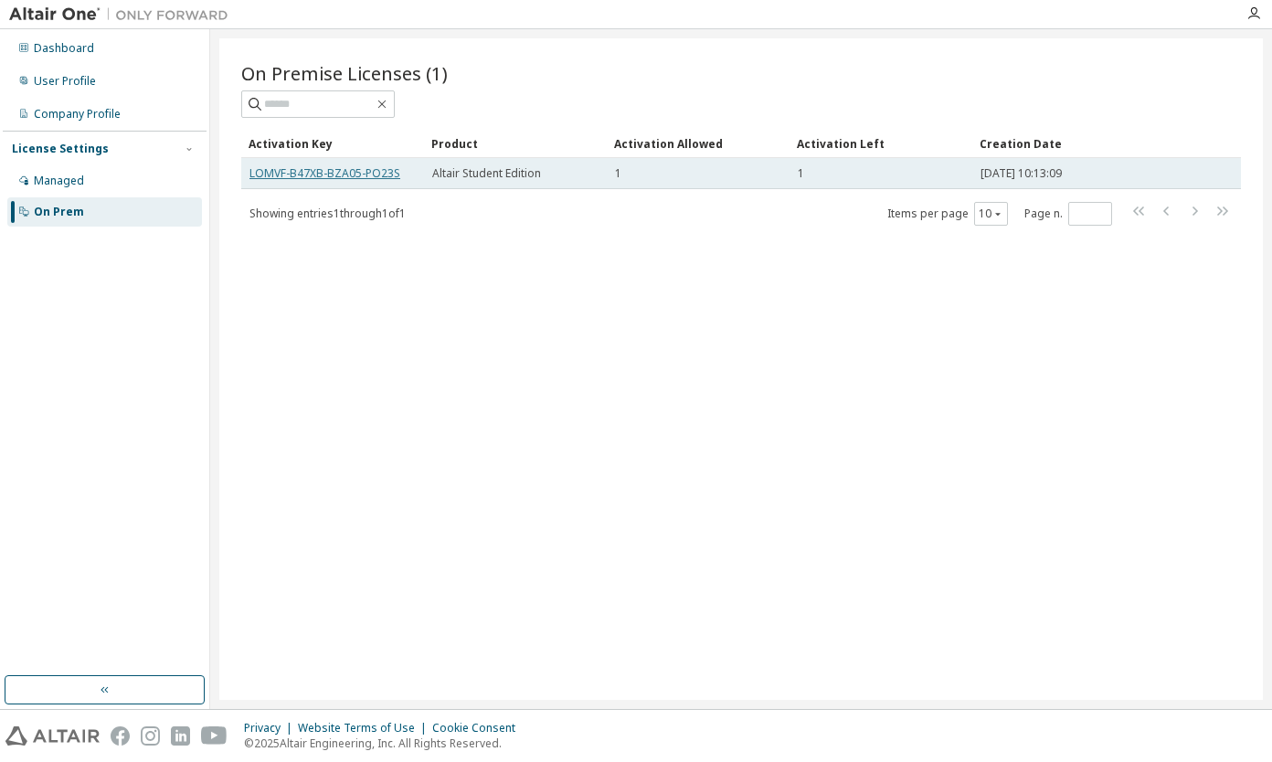
click at [249, 170] on link "LOMVF-B47XB-BZA05-PO23S" at bounding box center [324, 173] width 151 height 16
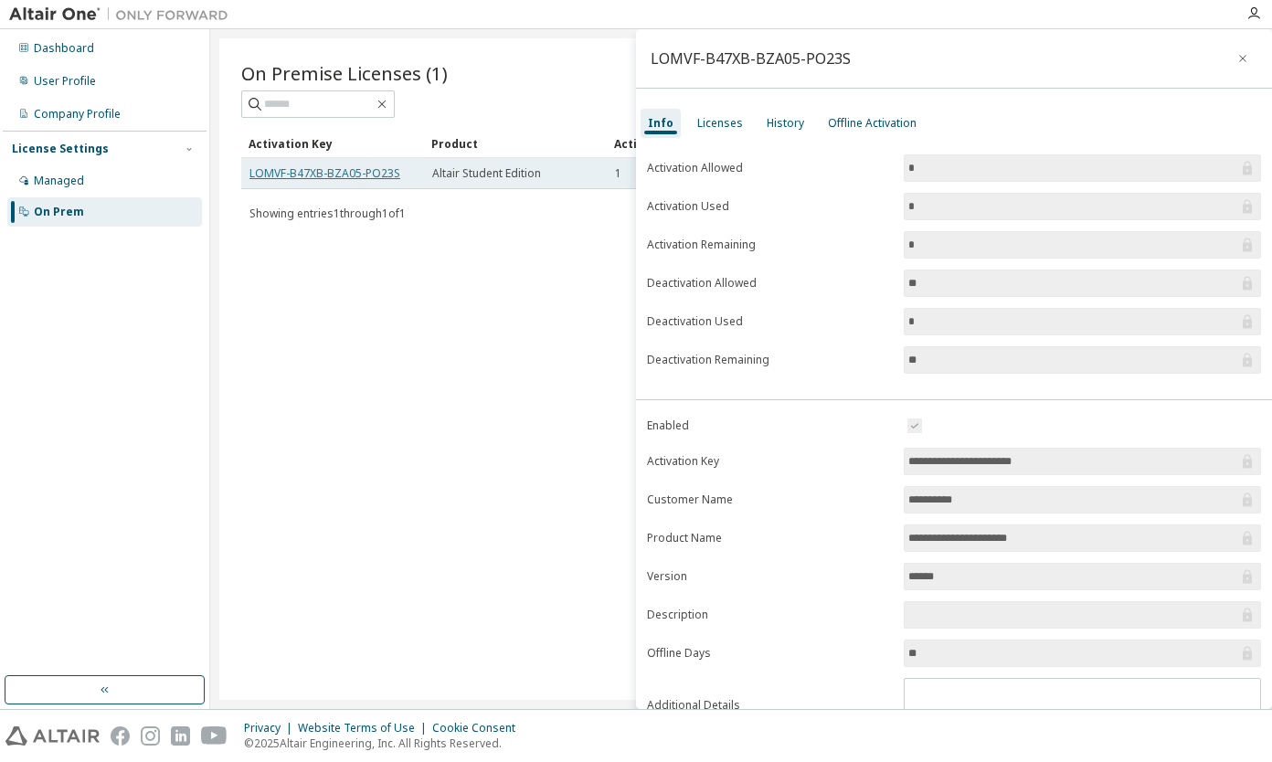
click at [264, 180] on link "LOMVF-B47XB-BZA05-PO23S" at bounding box center [324, 173] width 151 height 16
click at [252, 169] on link "LOMVF-B47XB-BZA05-PO23S" at bounding box center [324, 173] width 151 height 16
drag, startPoint x: 250, startPoint y: 171, endPoint x: 404, endPoint y: 164, distance: 153.7
click at [404, 164] on td "LOMVF-B47XB-BZA05-PO23S" at bounding box center [332, 173] width 183 height 31
copy link "LOMVF-B47XB-BZA05-PO23S"
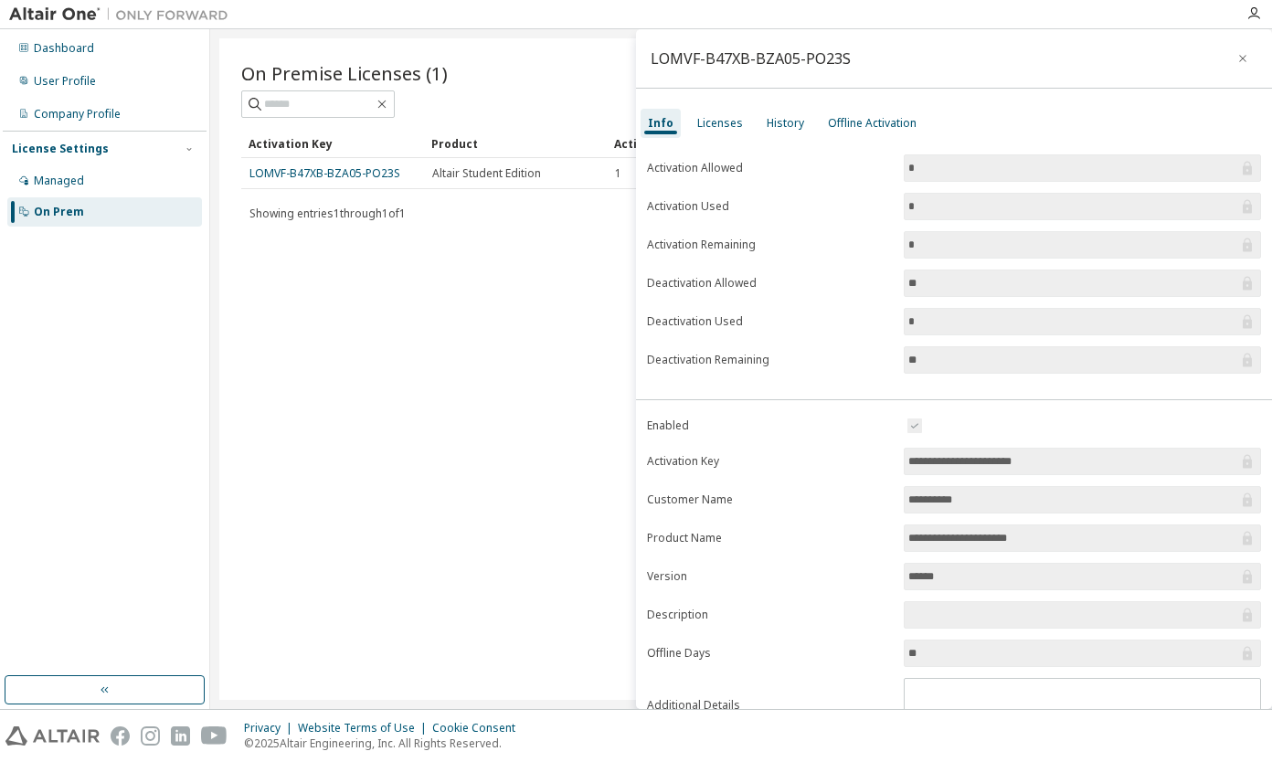
click at [465, 281] on div "On Premise Licenses (1) Clear Load Save Save As Field Operator Value Select fil…" at bounding box center [741, 369] width 1044 height 662
